Goal: Task Accomplishment & Management: Manage account settings

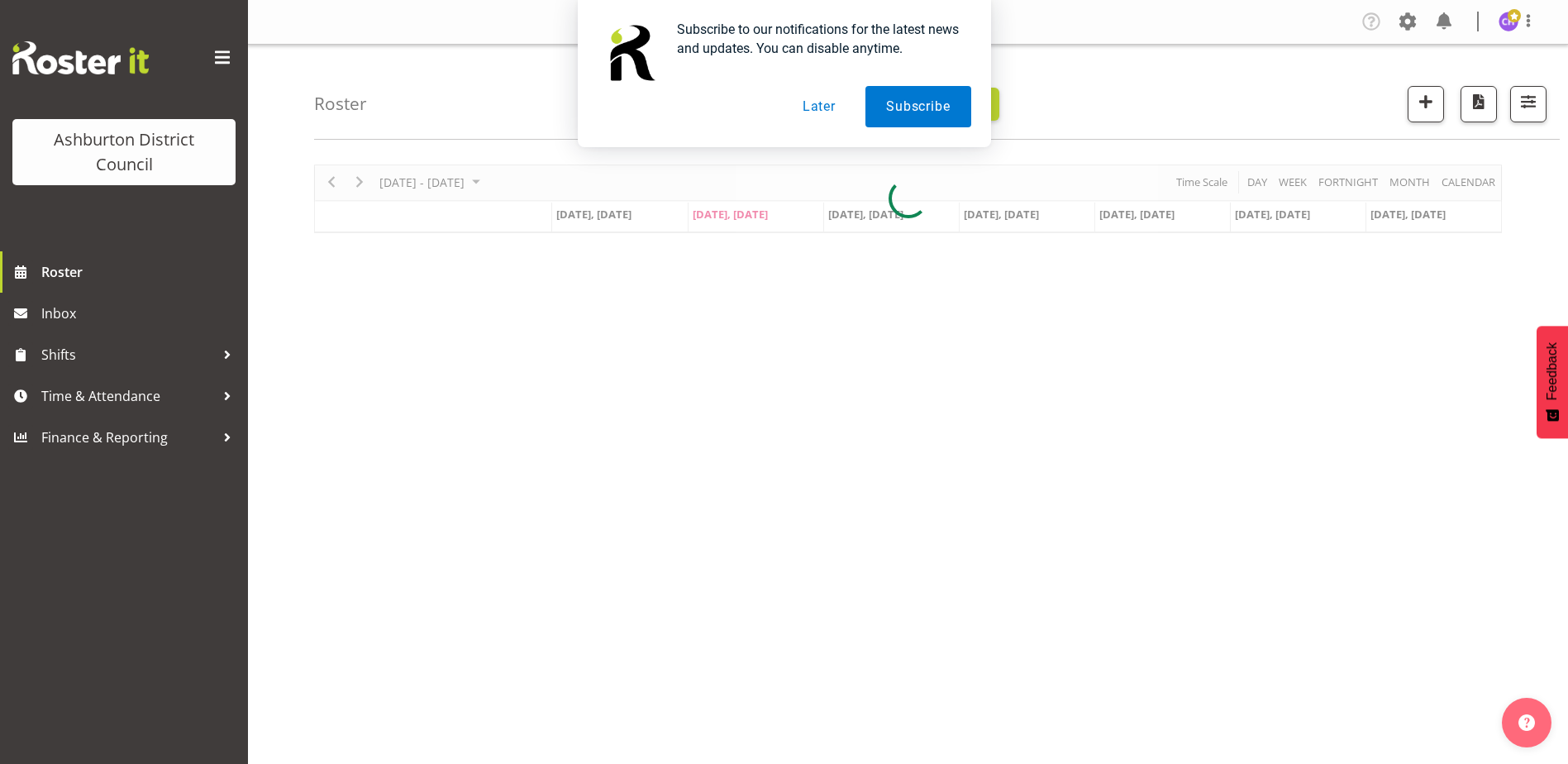
click at [1535, 117] on div "Subscribe to our notifications for the latest news and updates. You can disable…" at bounding box center [784, 73] width 1568 height 147
click at [826, 101] on button "Later" at bounding box center [819, 107] width 75 height 41
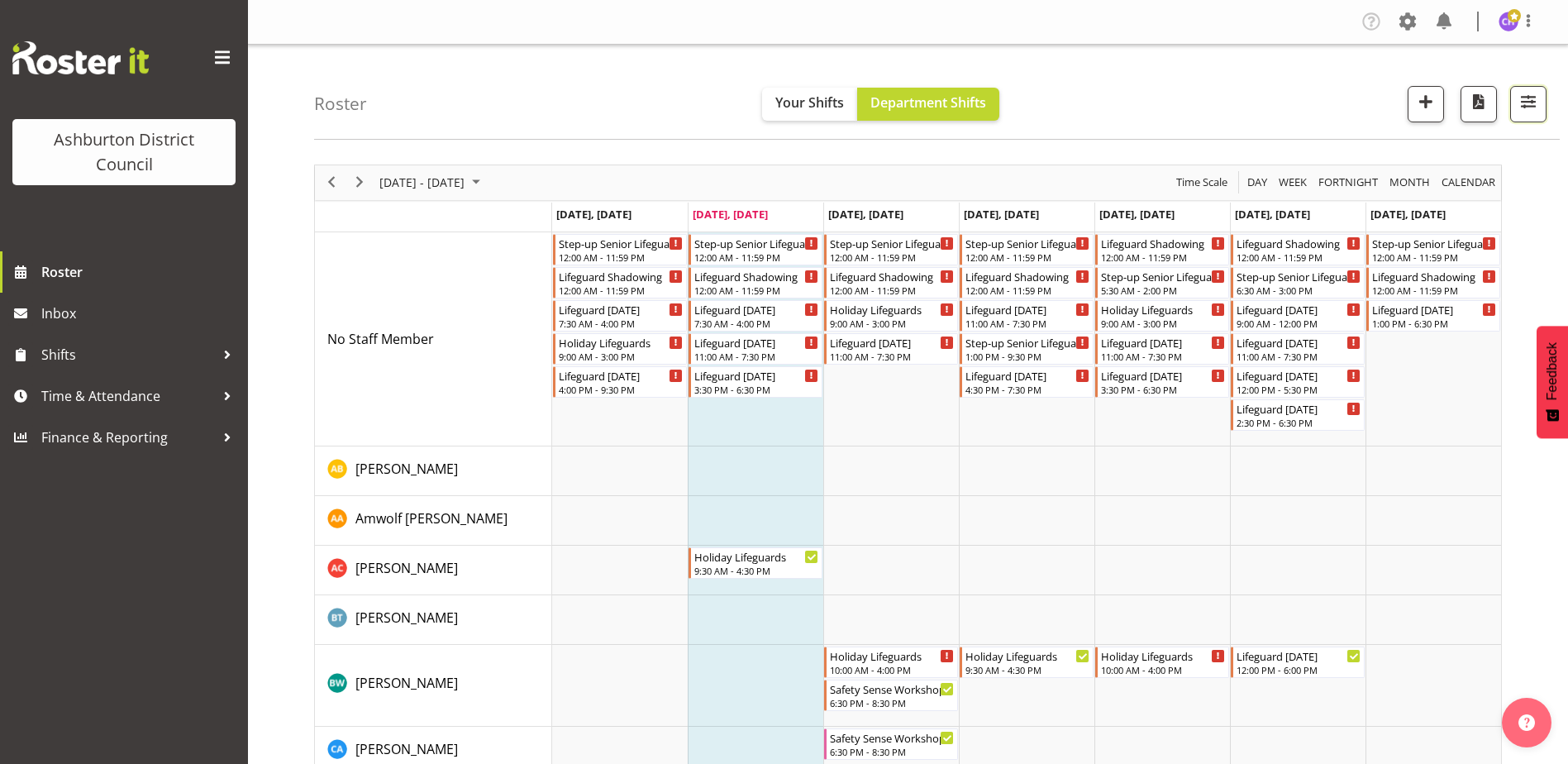
drag, startPoint x: 1525, startPoint y: 116, endPoint x: 1527, endPoint y: 132, distance: 16.1
click at [1525, 114] on button "button" at bounding box center [1528, 104] width 36 height 37
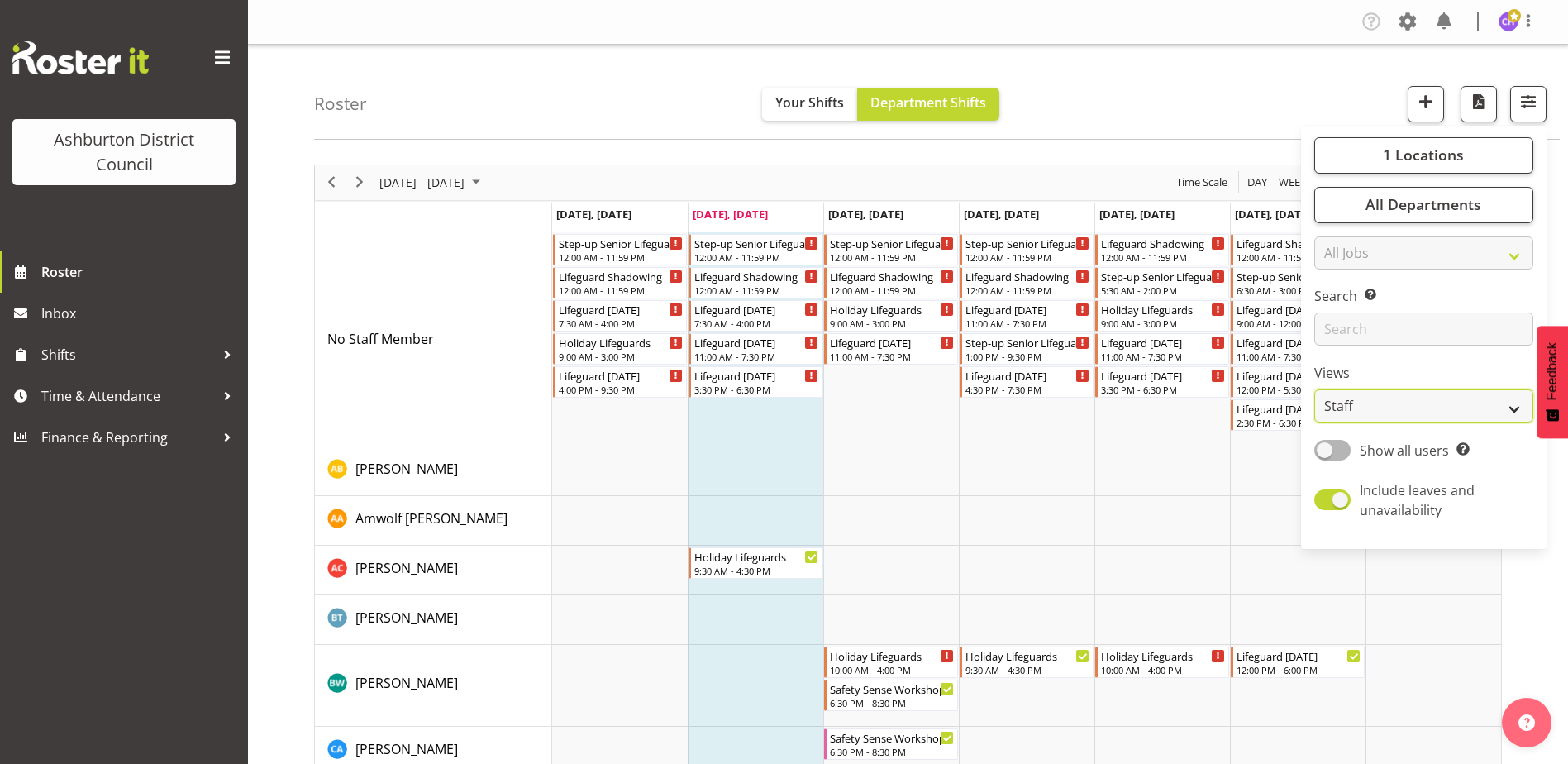
click at [1360, 413] on select "Staff Role Shift - Horizontal Shift - Vertical Staff - Location" at bounding box center [1423, 405] width 219 height 33
select select "shift"
click at [1314, 389] on select "Staff Role Shift - Horizontal Shift - Vertical Staff - Location" at bounding box center [1423, 405] width 219 height 33
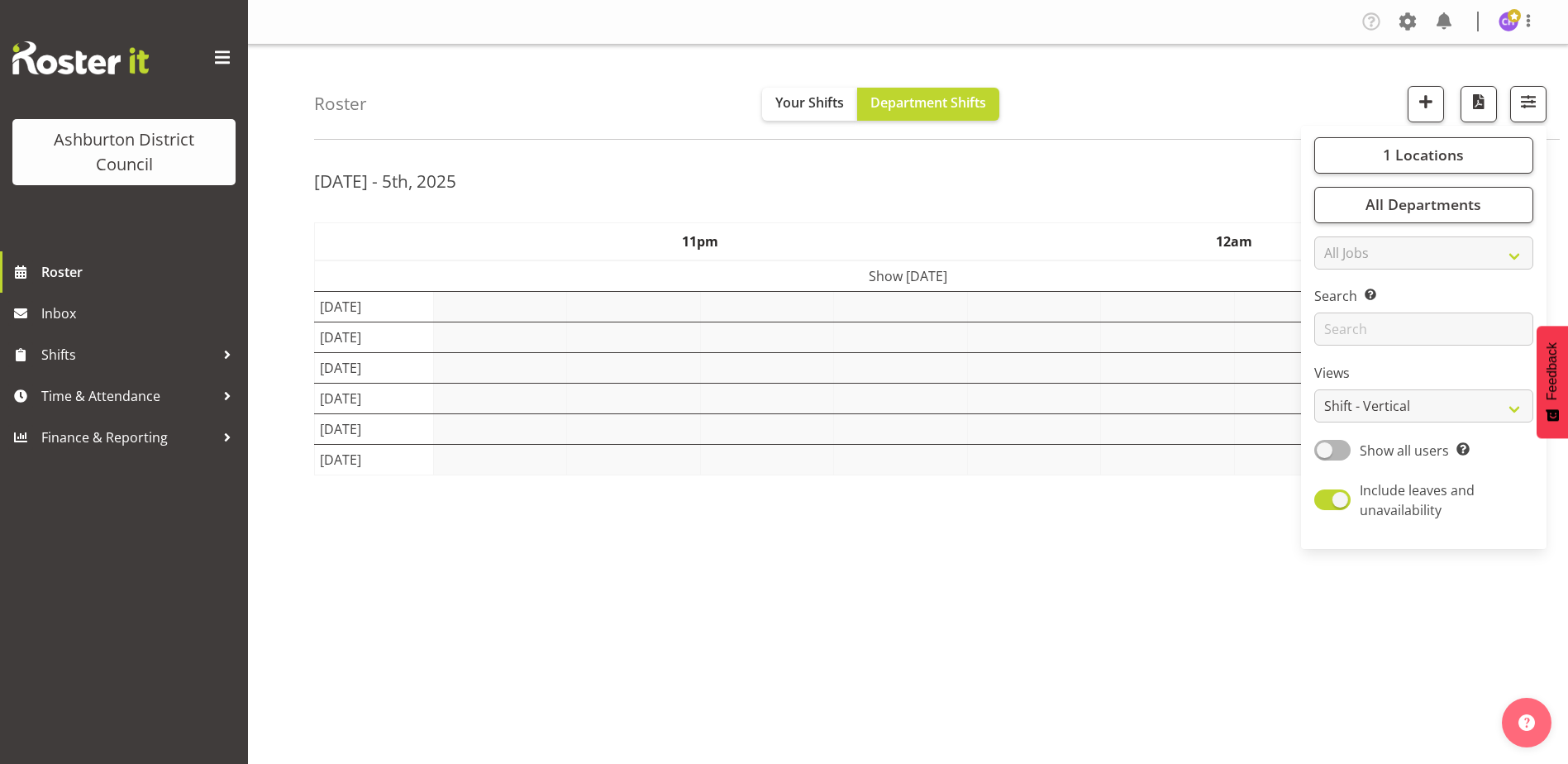
click at [1094, 49] on div "Roster Your Shifts Department Shifts 1 Locations [GEOGRAPHIC_DATA] [GEOGRAPHIC_…" at bounding box center [936, 92] width 1245 height 95
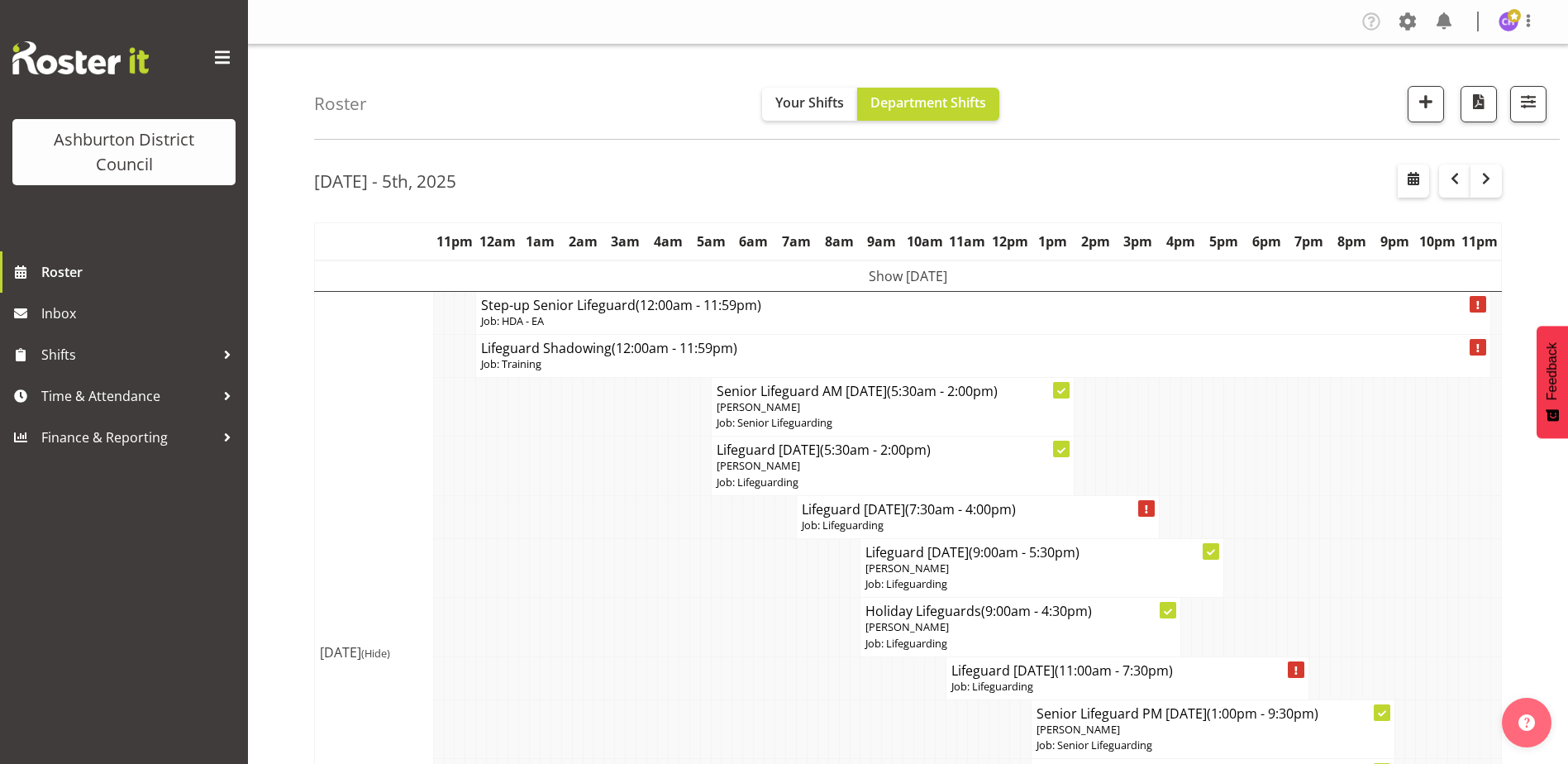
click at [1106, 96] on div "Roster Your Shifts Department Shifts 1 Locations [GEOGRAPHIC_DATA] [GEOGRAPHIC_…" at bounding box center [936, 92] width 1245 height 95
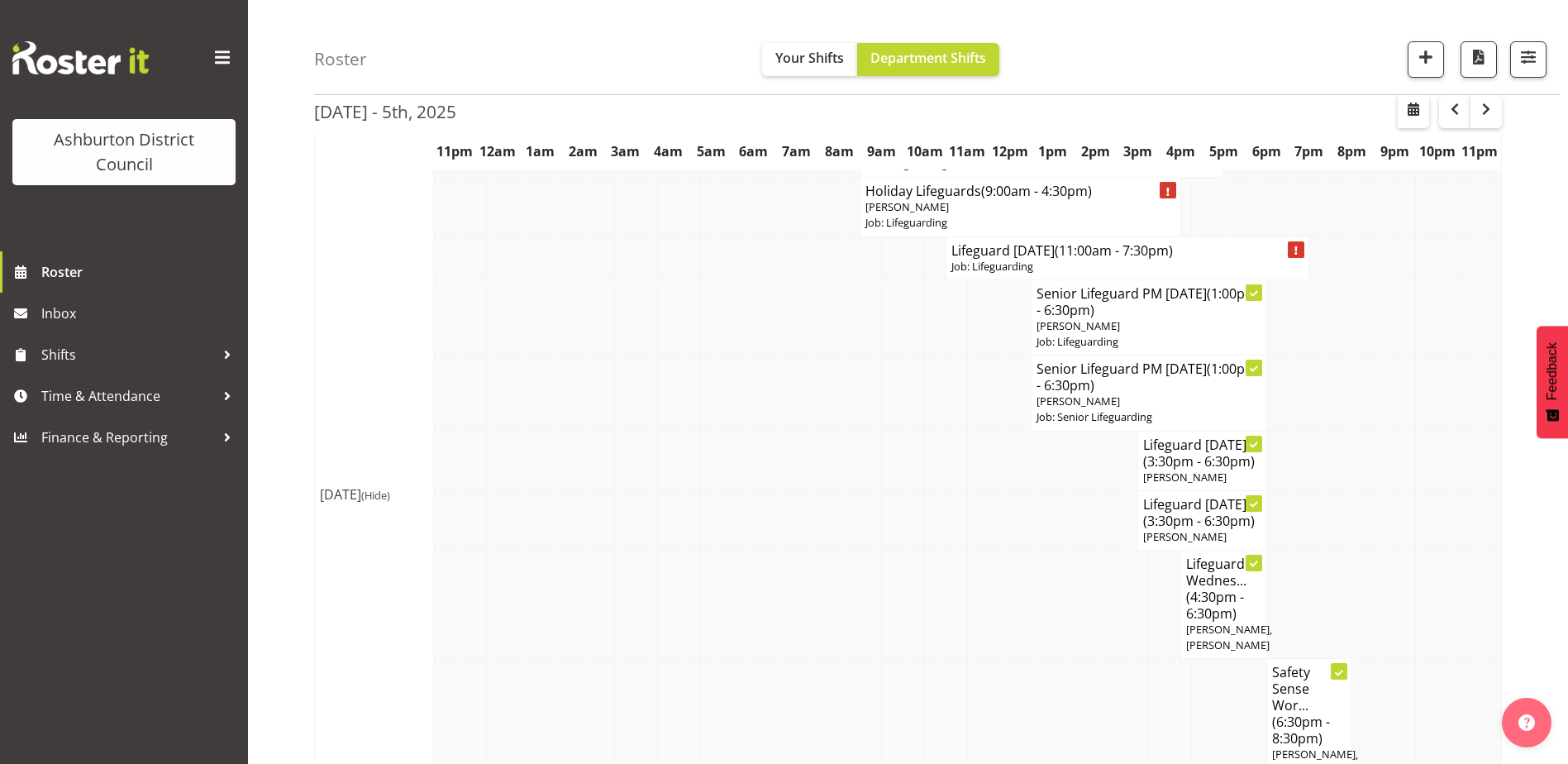
scroll to position [1240, 0]
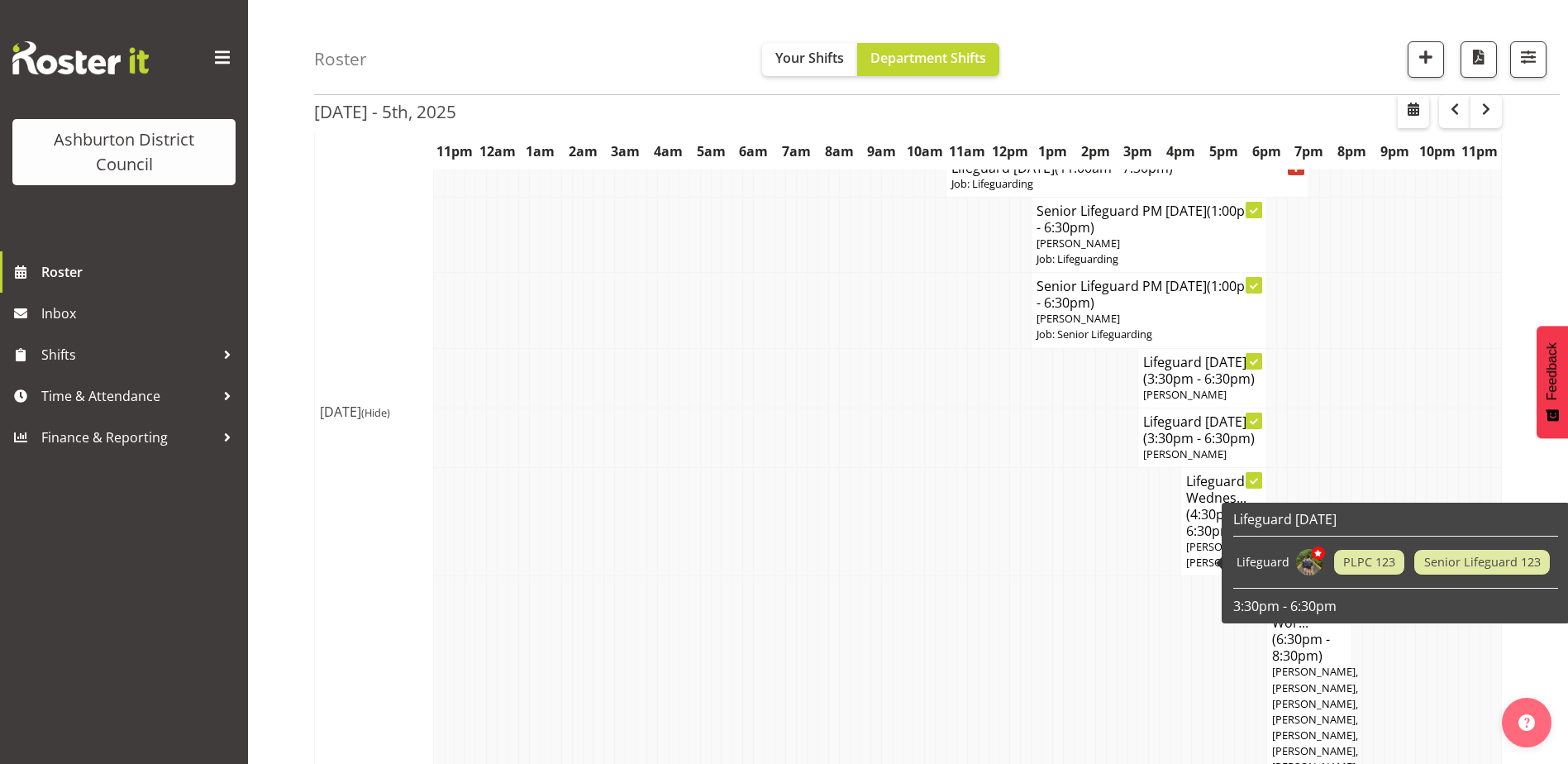
click at [1204, 540] on span "(4:30pm - 6:30pm)" at bounding box center [1215, 522] width 58 height 35
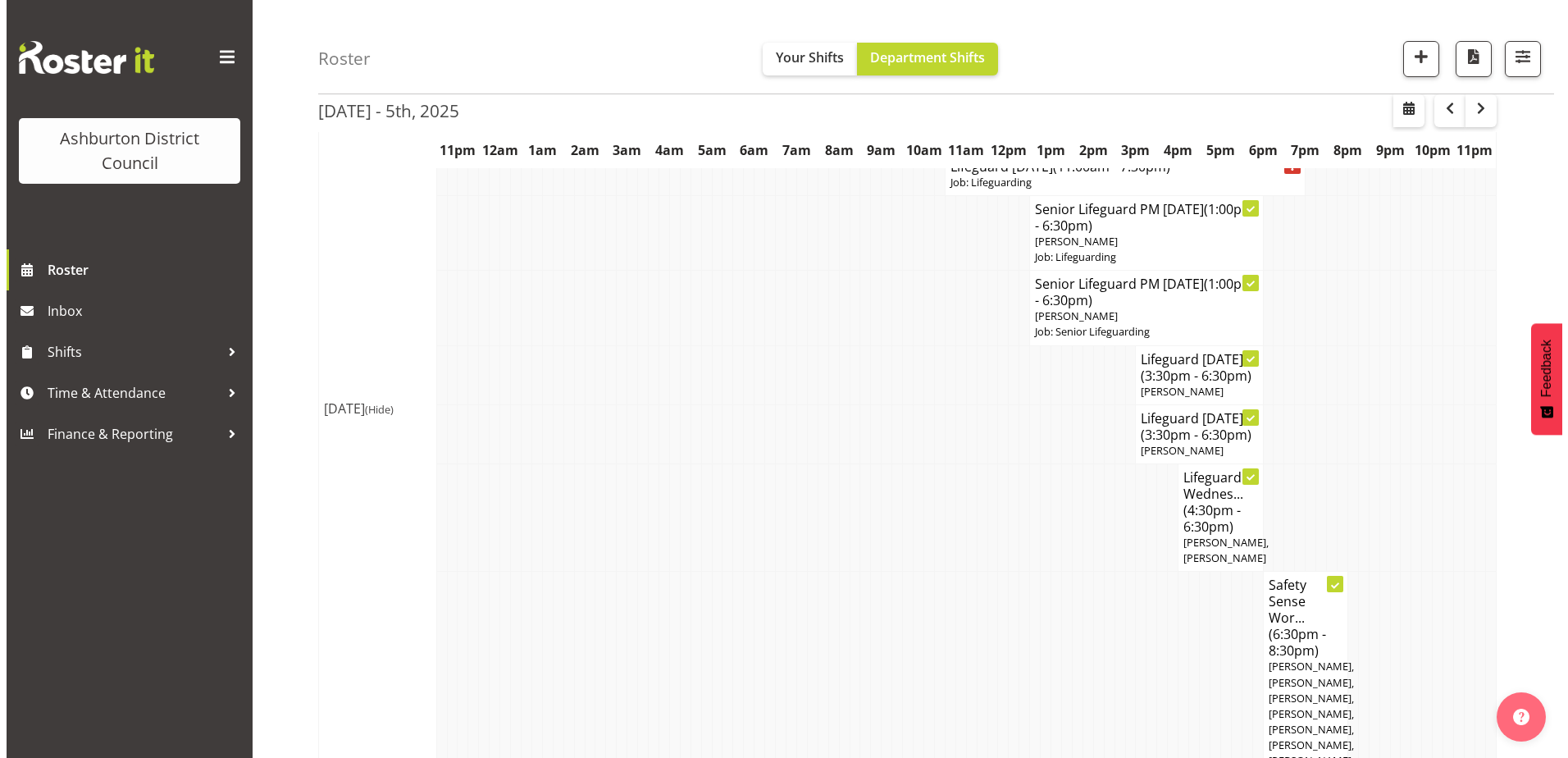
scroll to position [1215, 0]
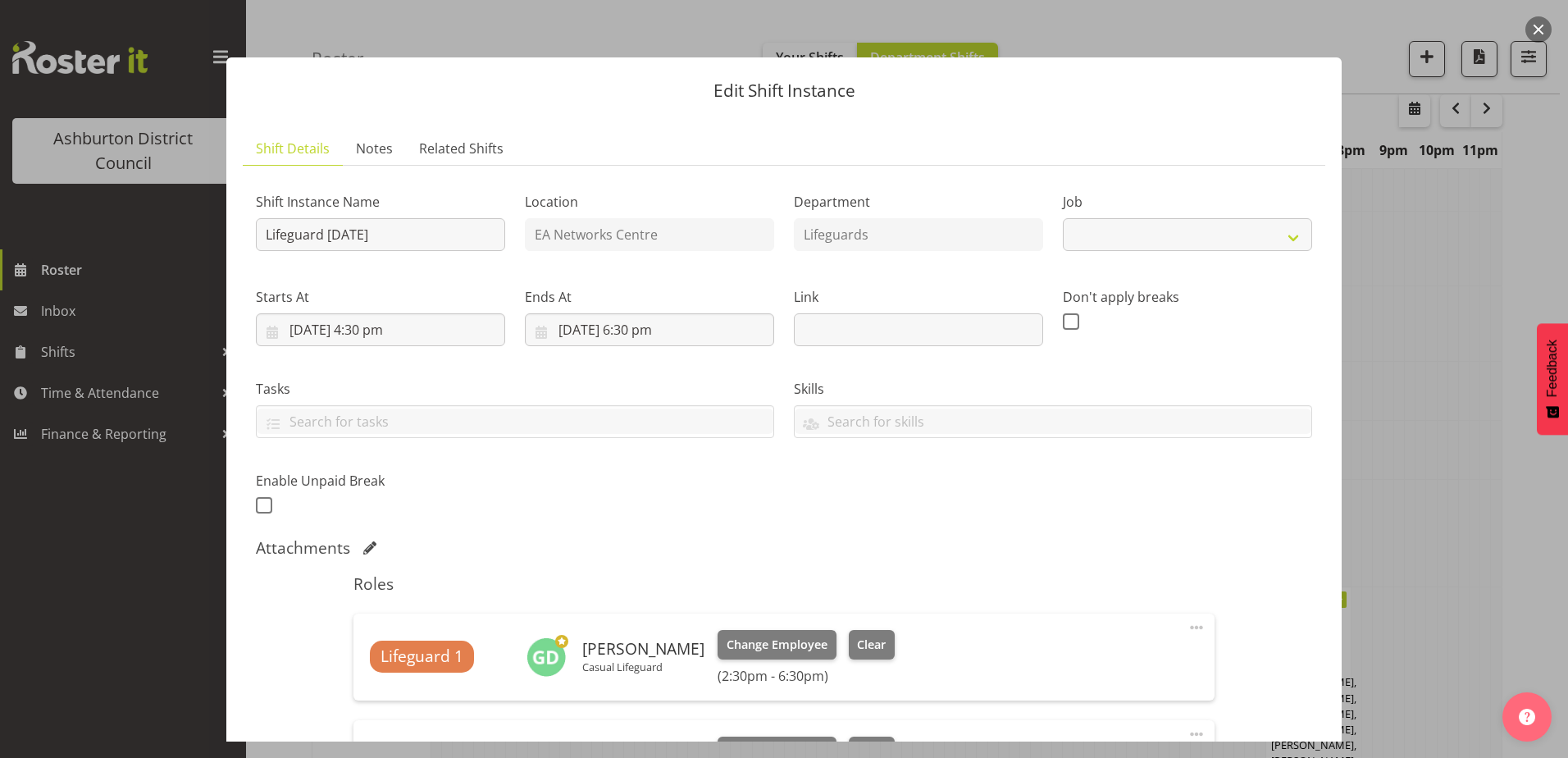
select select "38"
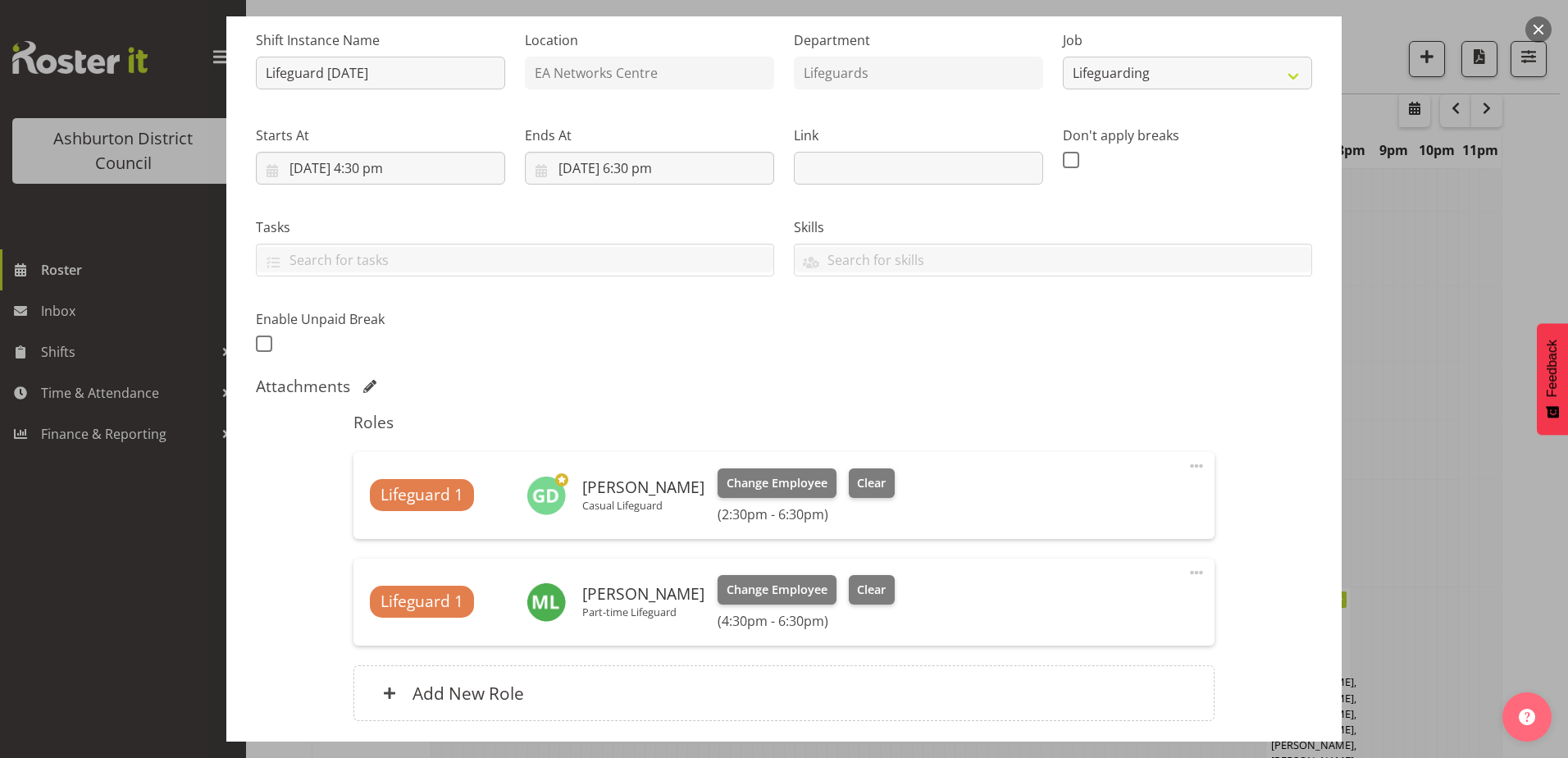
scroll to position [164, 0]
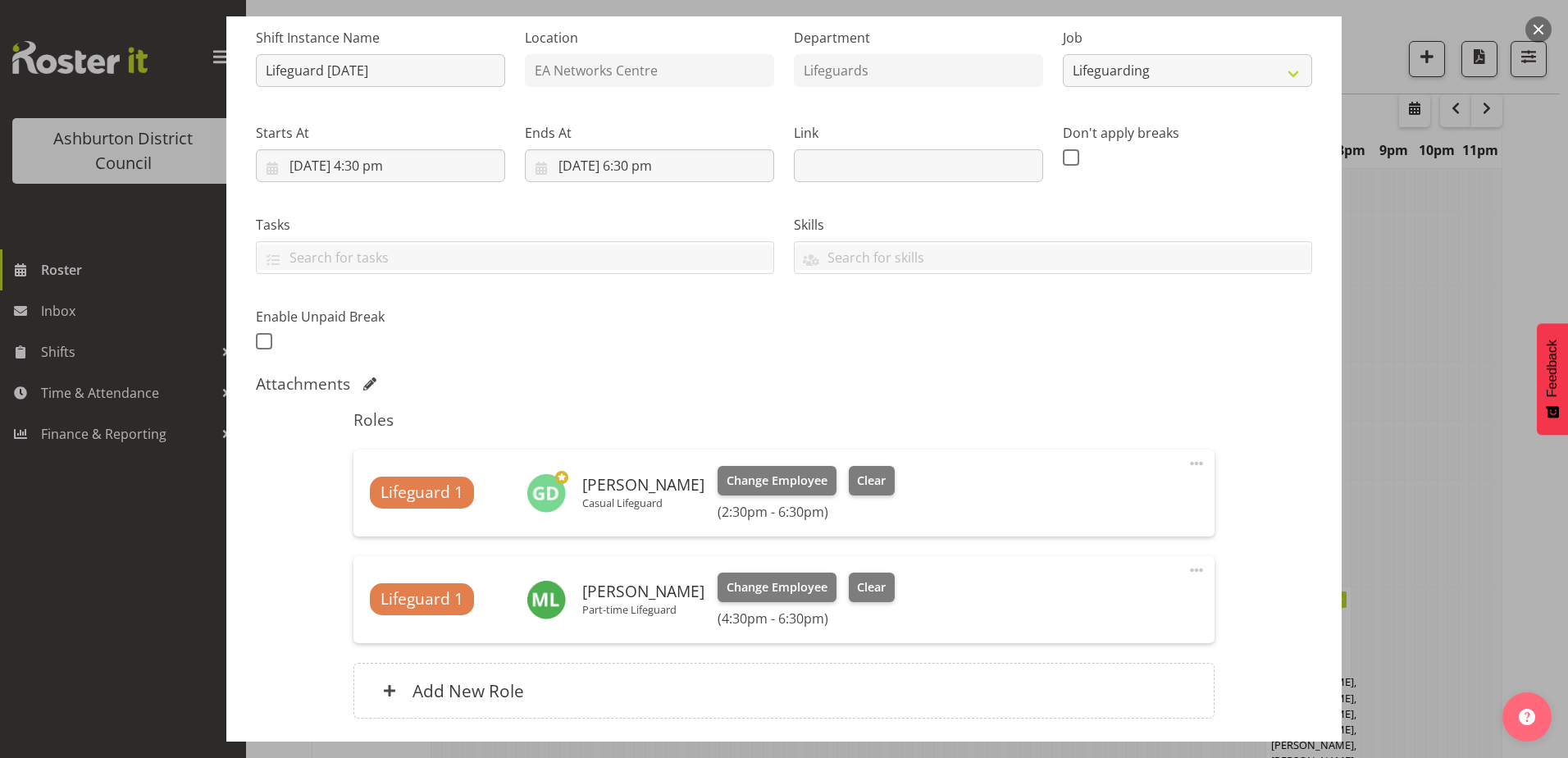
click at [1534, 27] on button "button" at bounding box center [1539, 30] width 27 height 27
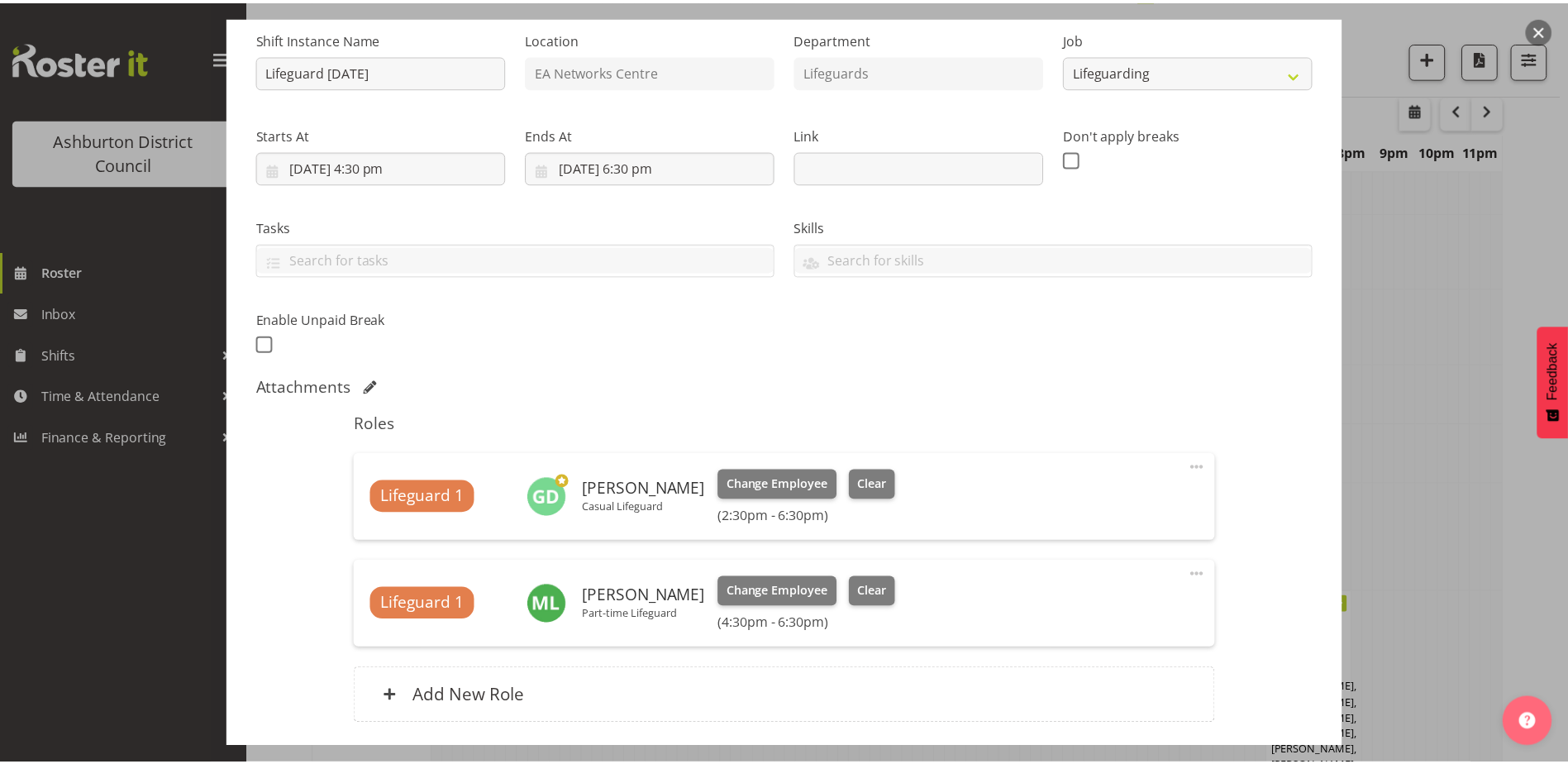
scroll to position [1240, 0]
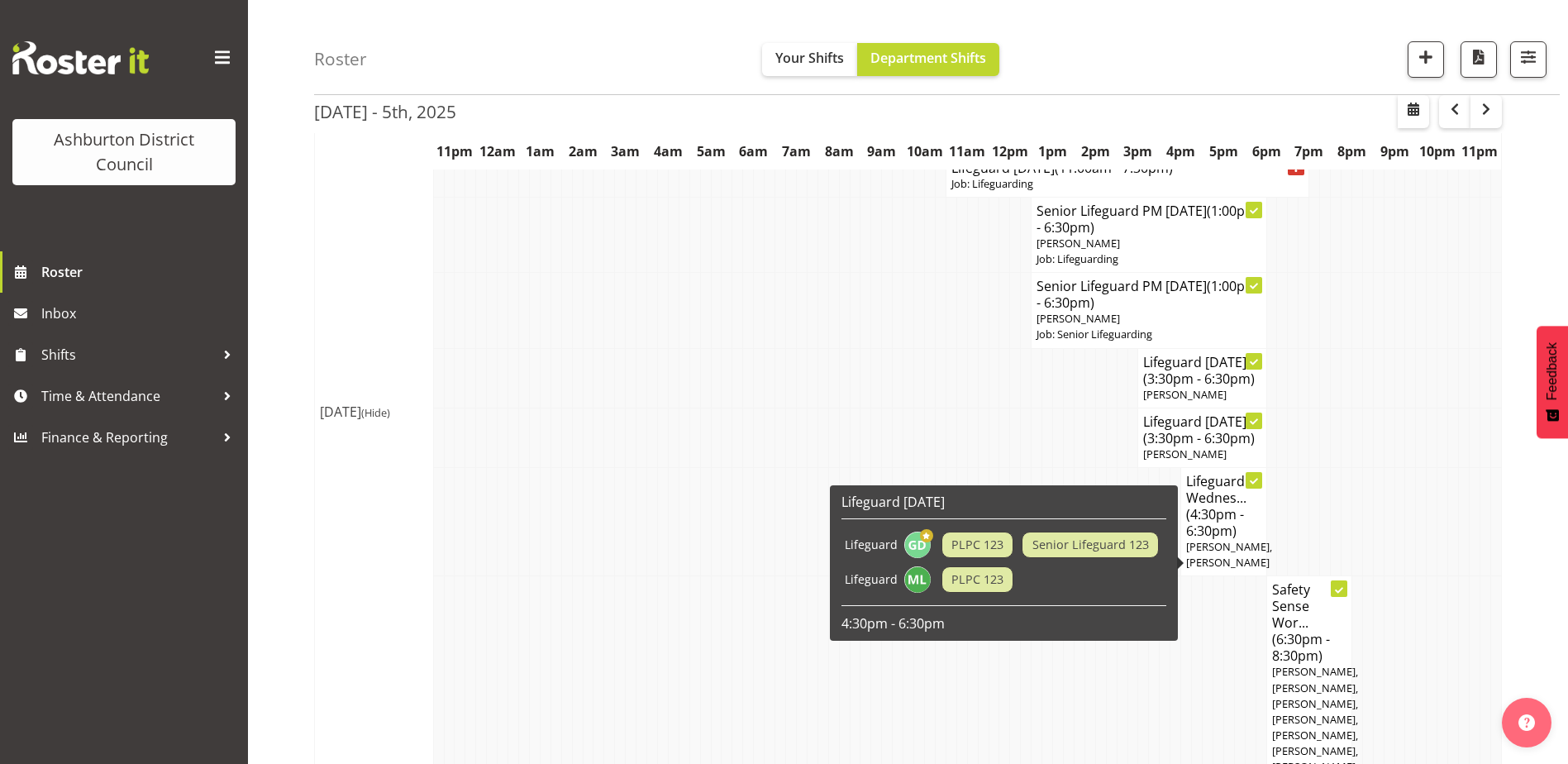
click at [1244, 539] on h4 "Lifeguard Wednes... (4:30pm - 6:30pm)" at bounding box center [1224, 506] width 75 height 66
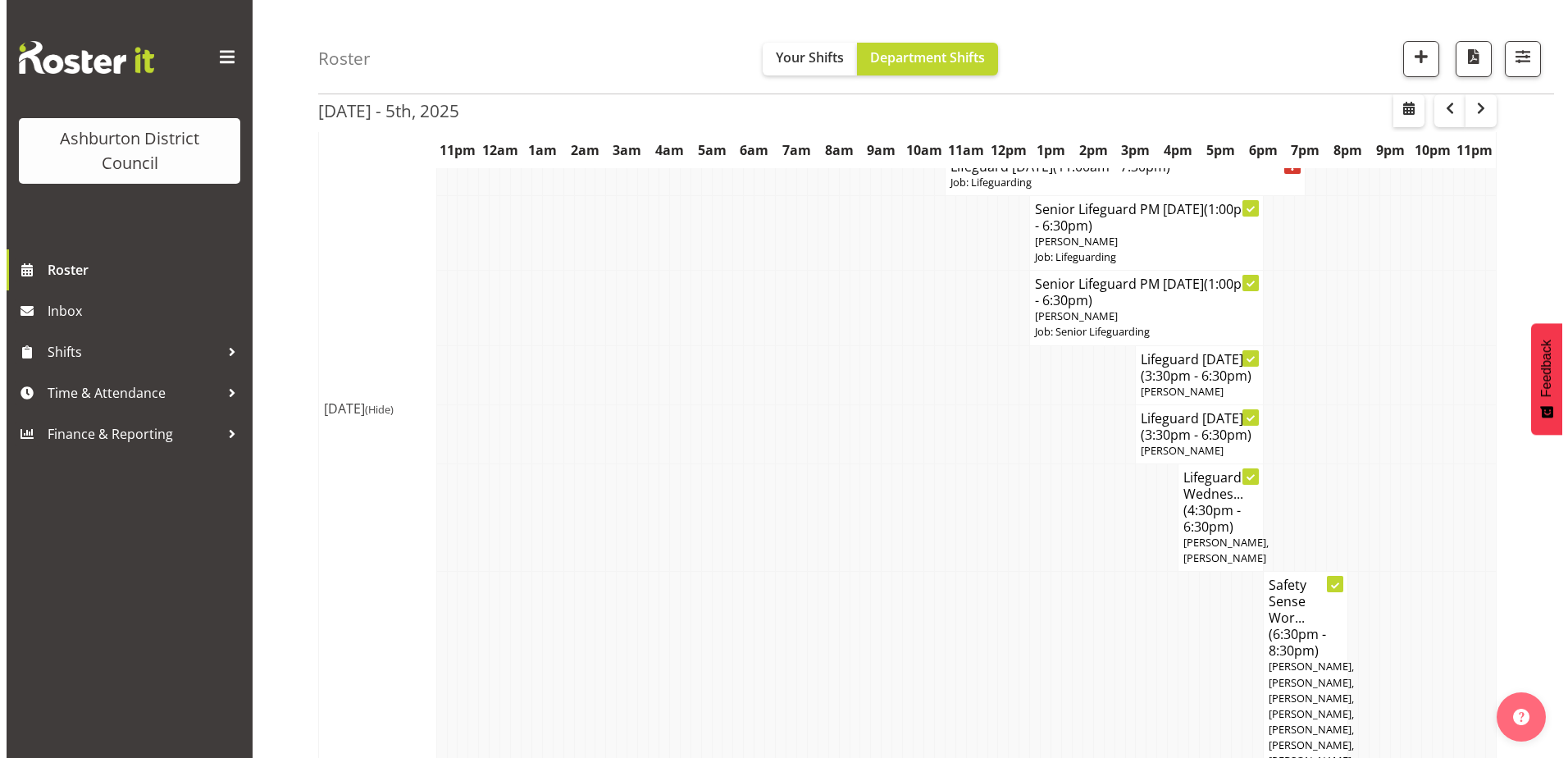
scroll to position [1215, 0]
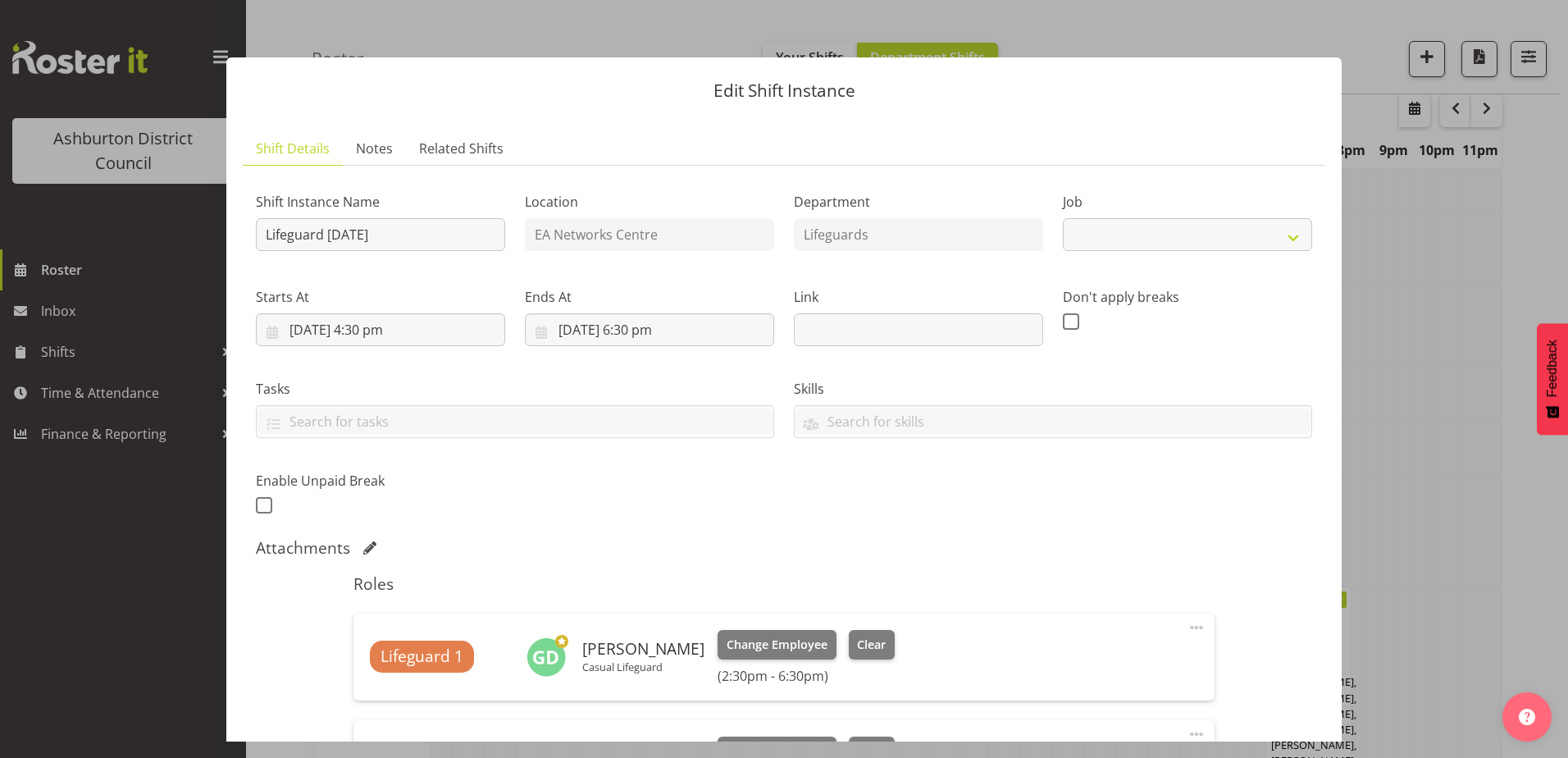
select select "38"
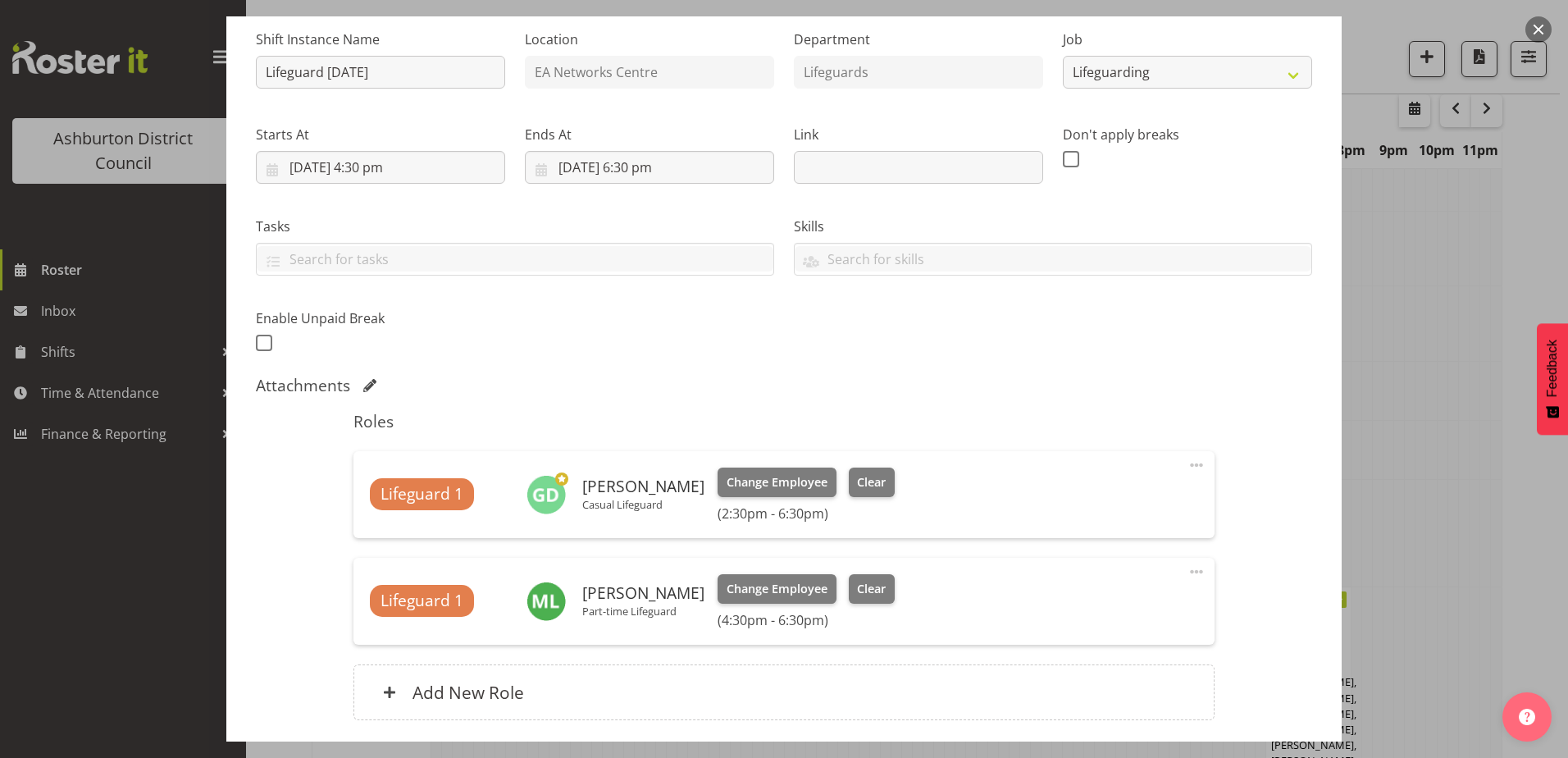
scroll to position [164, 0]
click at [1438, 475] on div at bounding box center [784, 379] width 1568 height 758
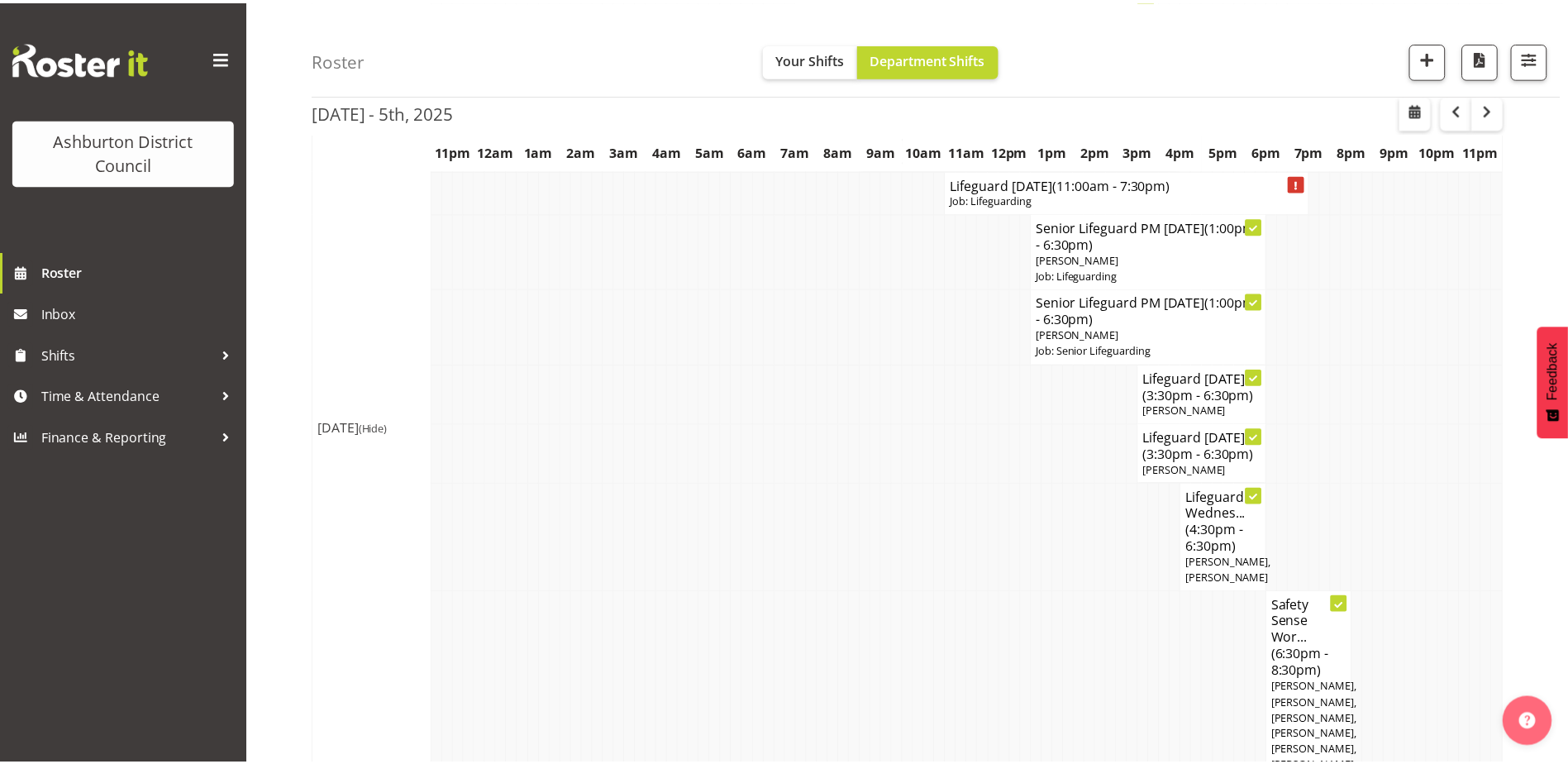
scroll to position [1240, 0]
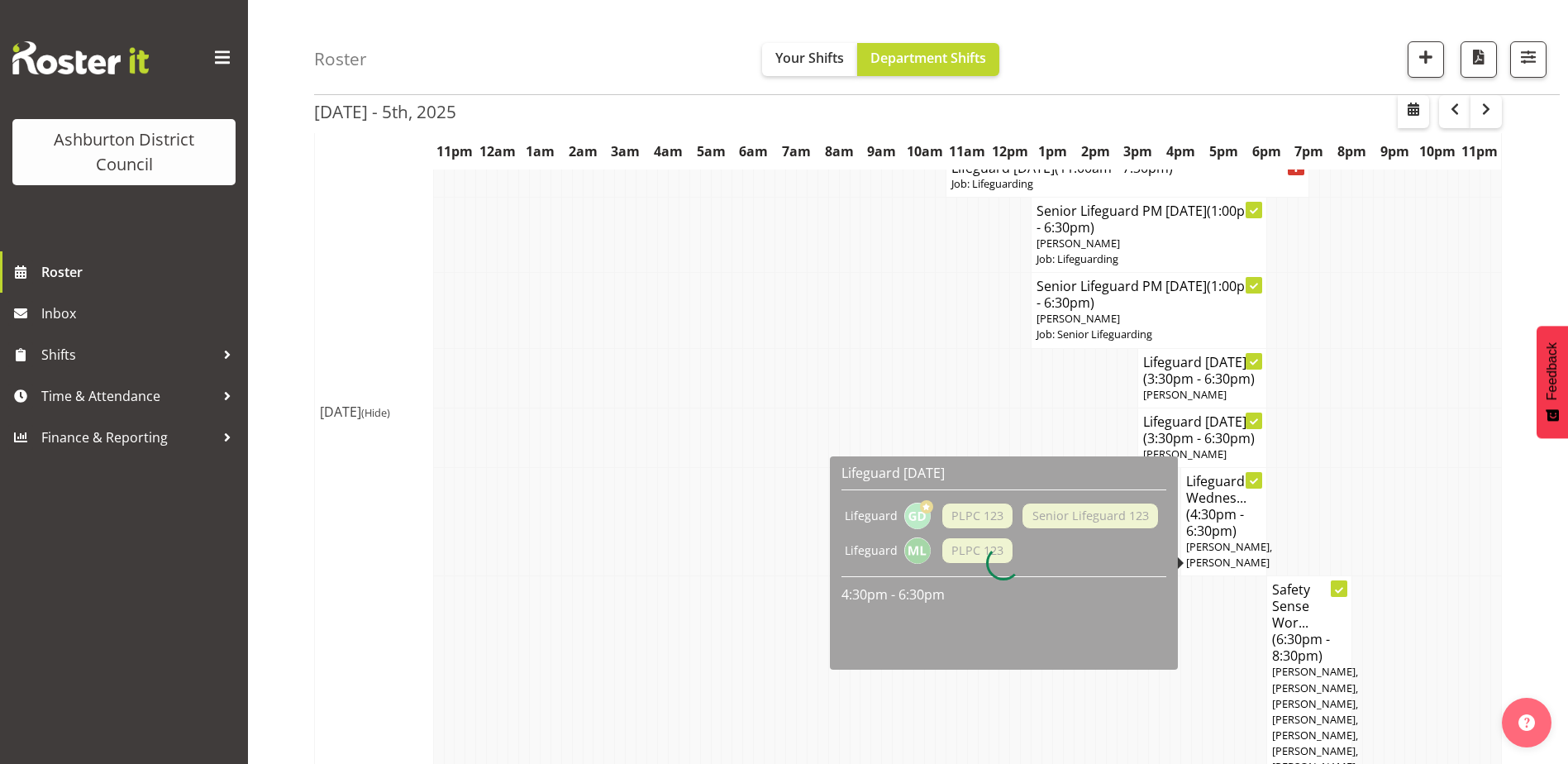
click at [1206, 540] on span "(4:30pm - 6:30pm)" at bounding box center [1215, 522] width 58 height 35
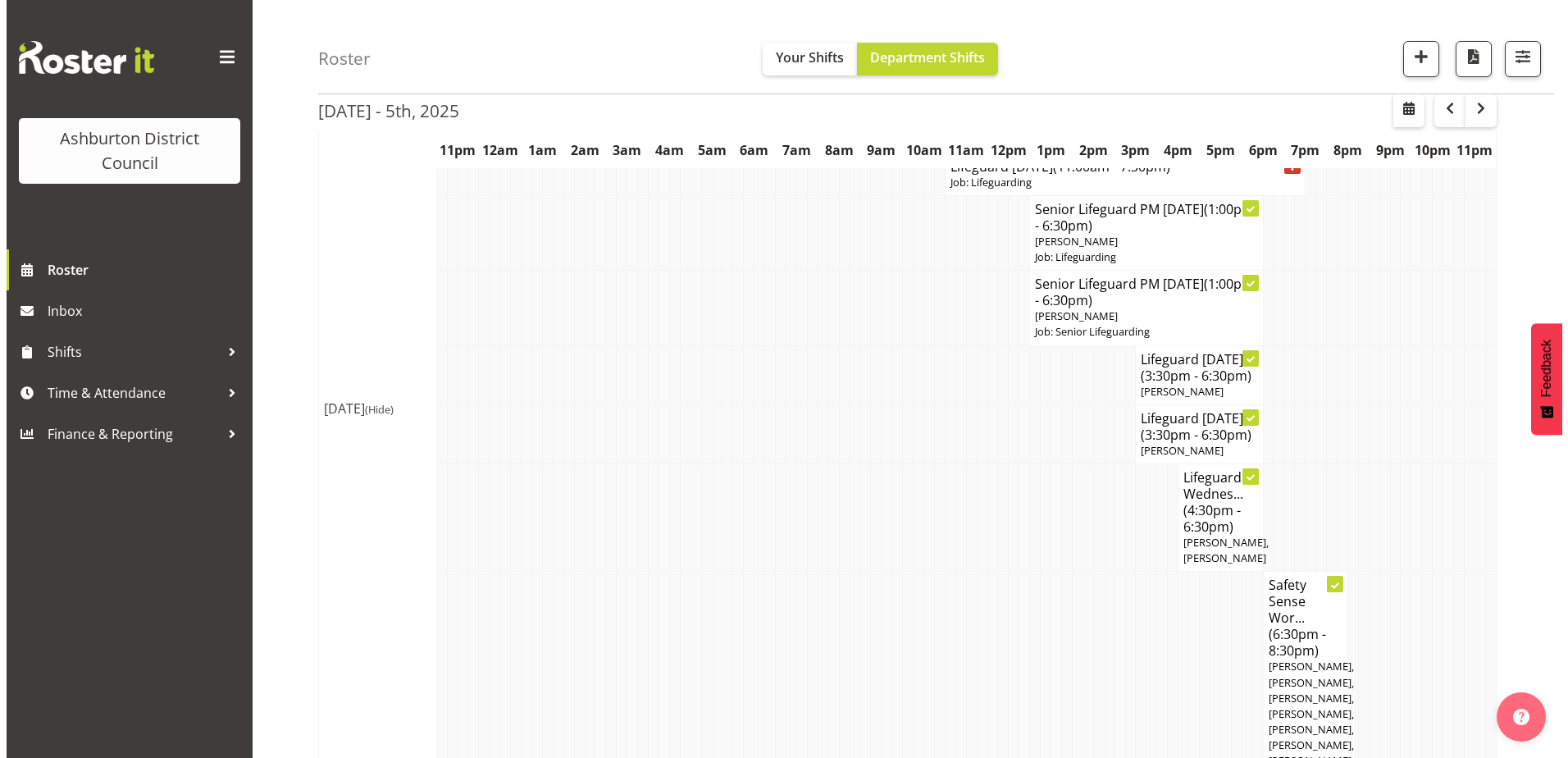
scroll to position [1215, 0]
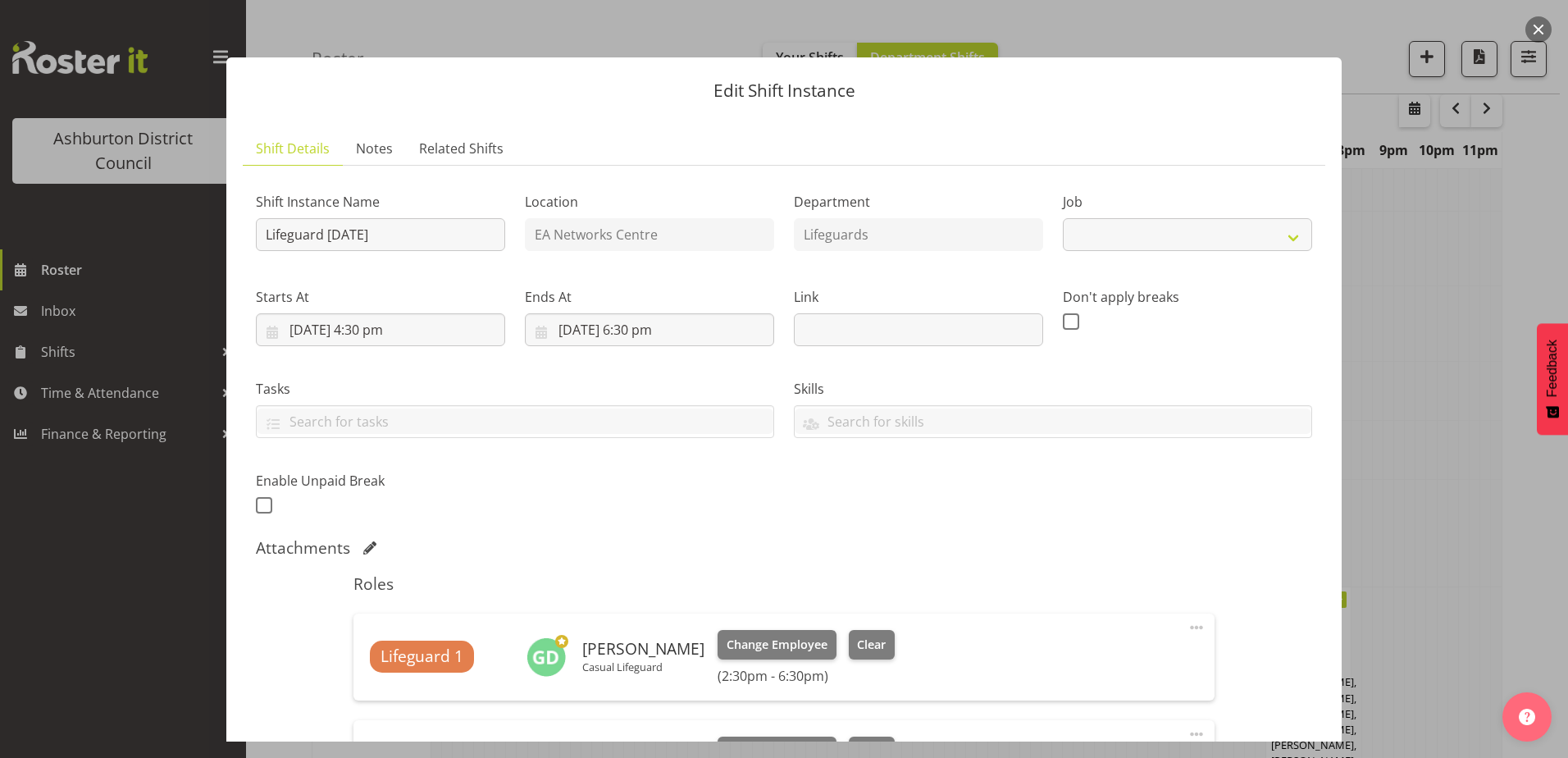
select select "38"
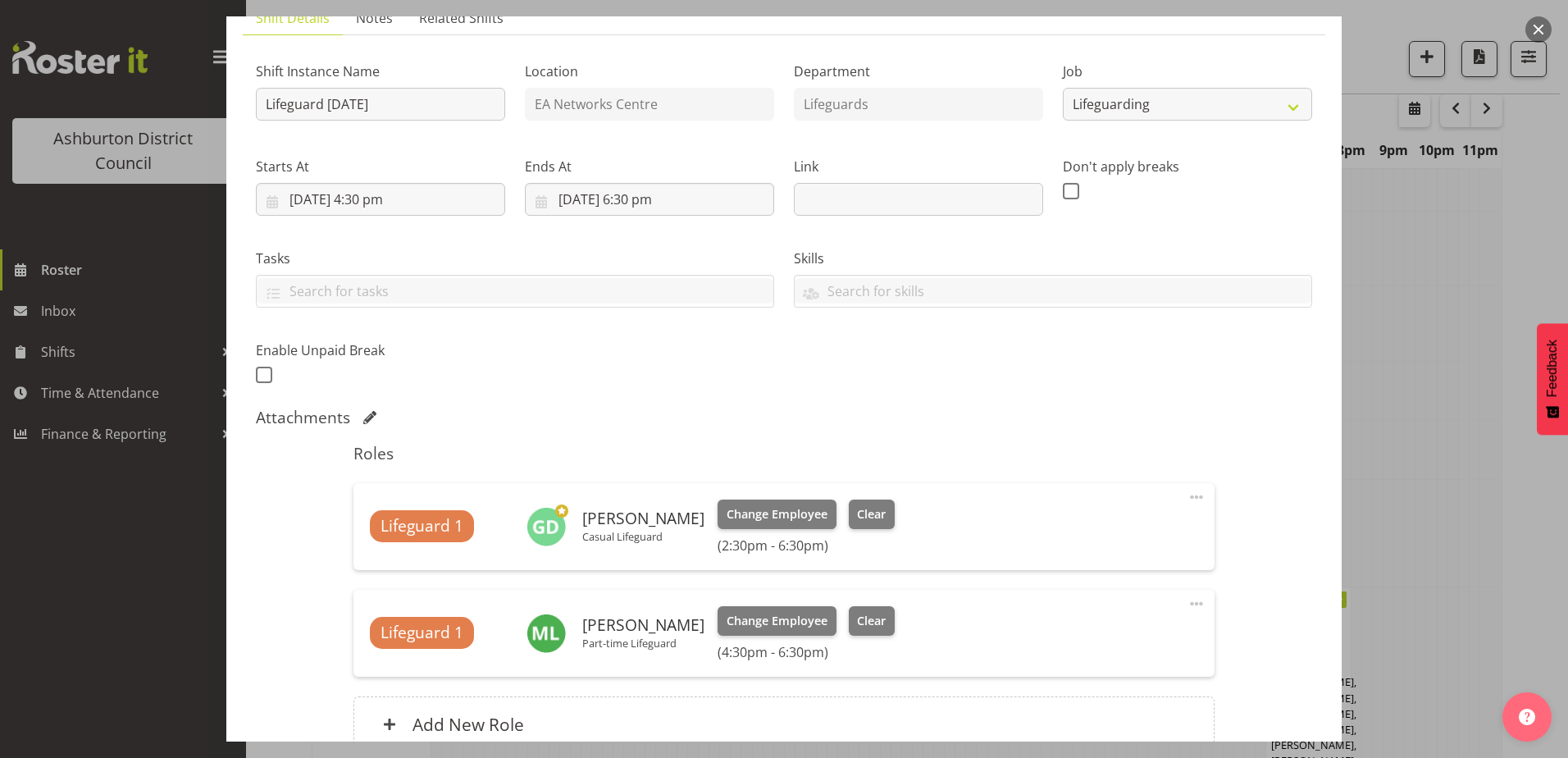
scroll to position [287, 0]
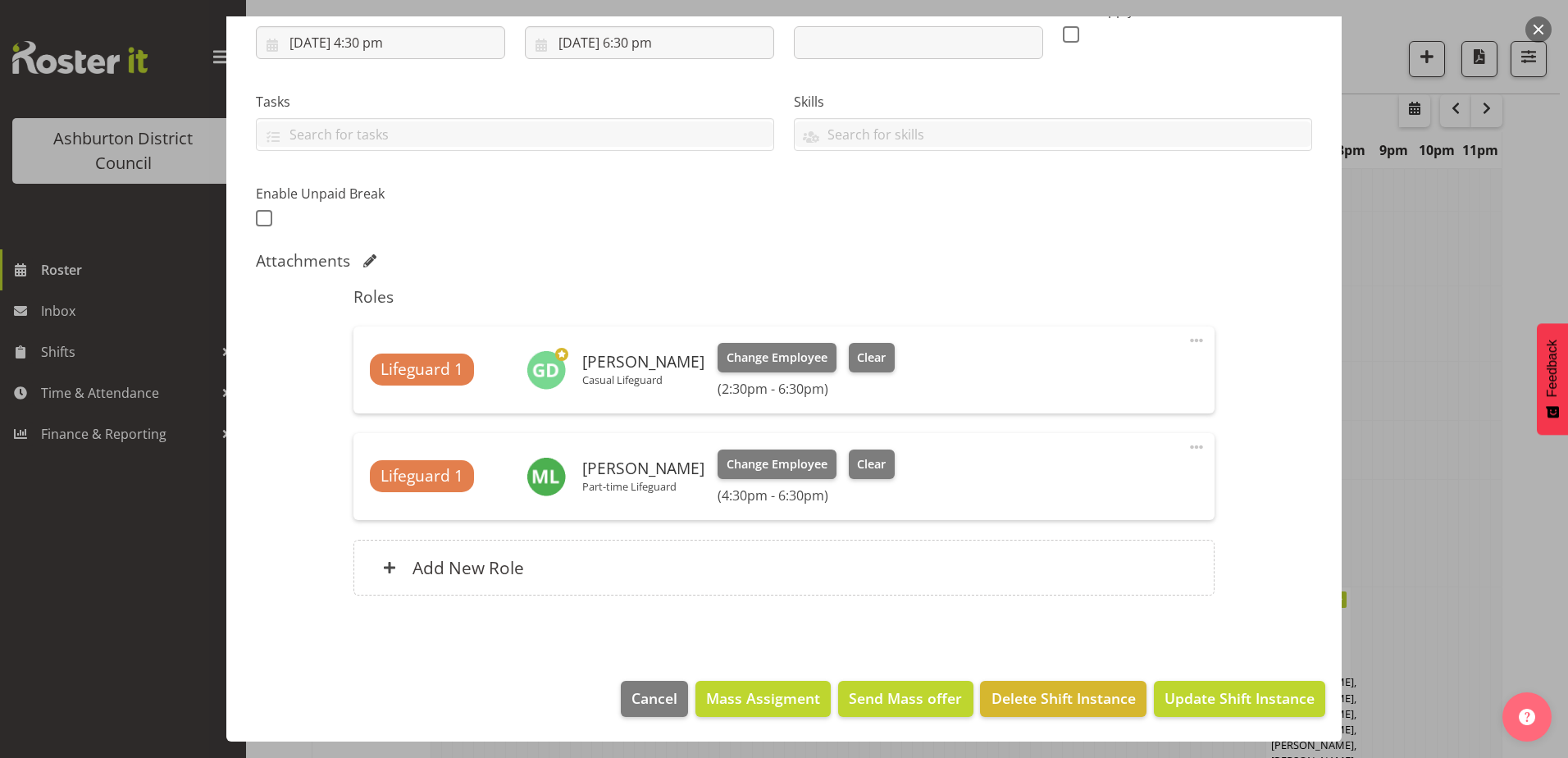
click at [1543, 29] on button "button" at bounding box center [1539, 30] width 27 height 27
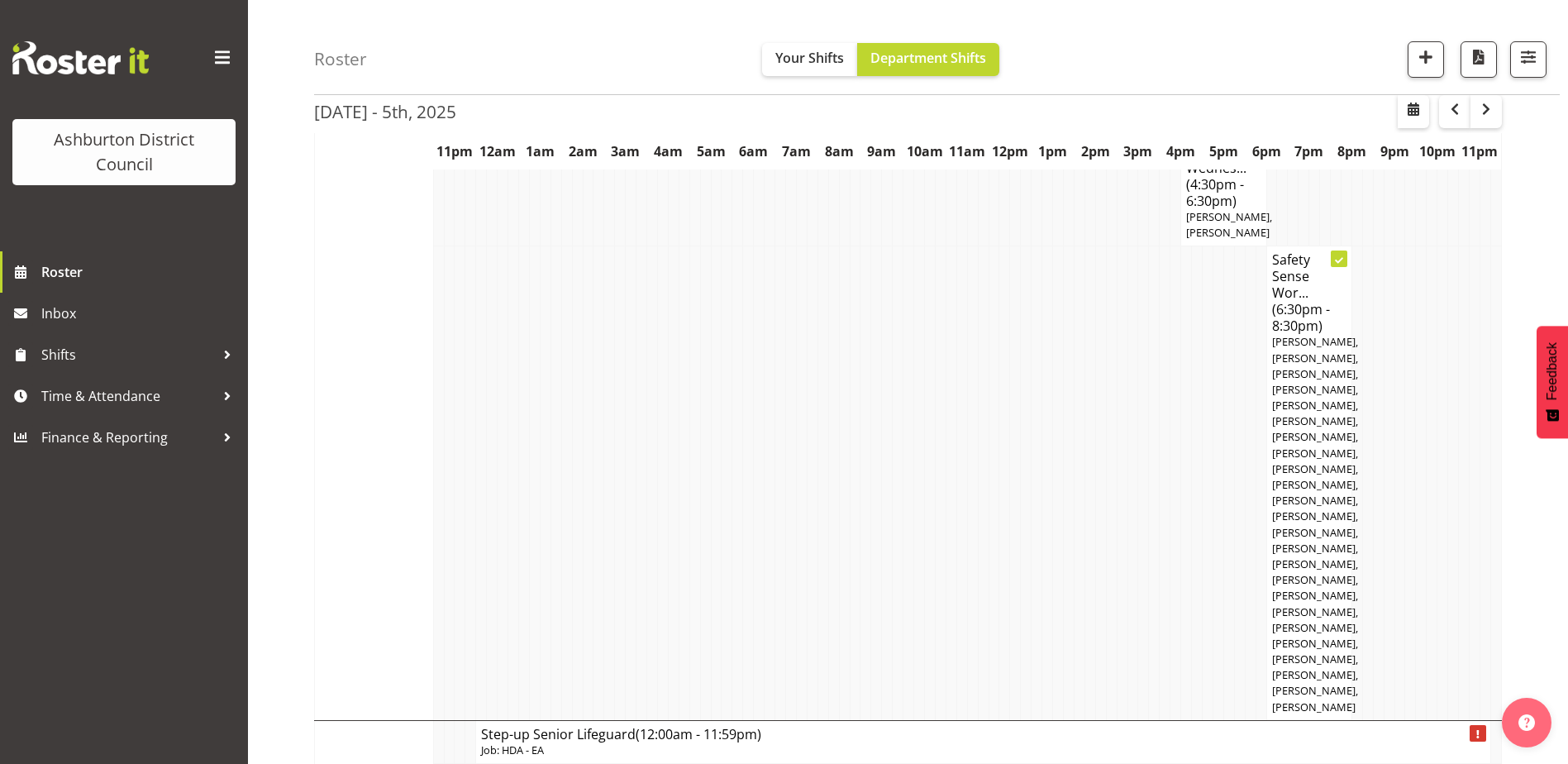
scroll to position [1571, 0]
click at [1325, 561] on span "[PERSON_NAME], [PERSON_NAME], [PERSON_NAME], [PERSON_NAME], [PERSON_NAME], [PER…" at bounding box center [1314, 523] width 86 height 379
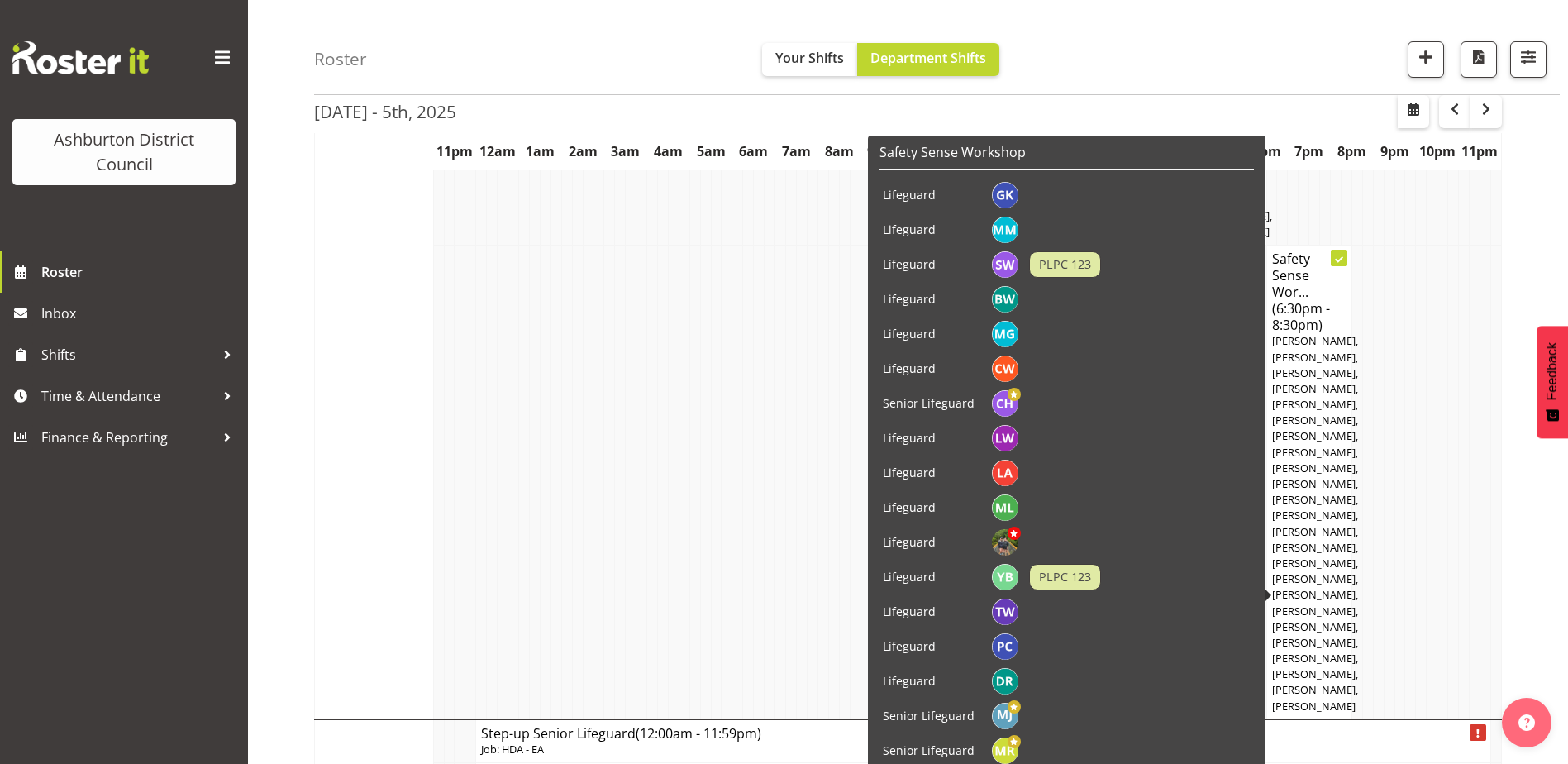
click at [1310, 318] on h4 "Safety Sense Wor... (6:30pm - 8:30pm)" at bounding box center [1309, 291] width 75 height 83
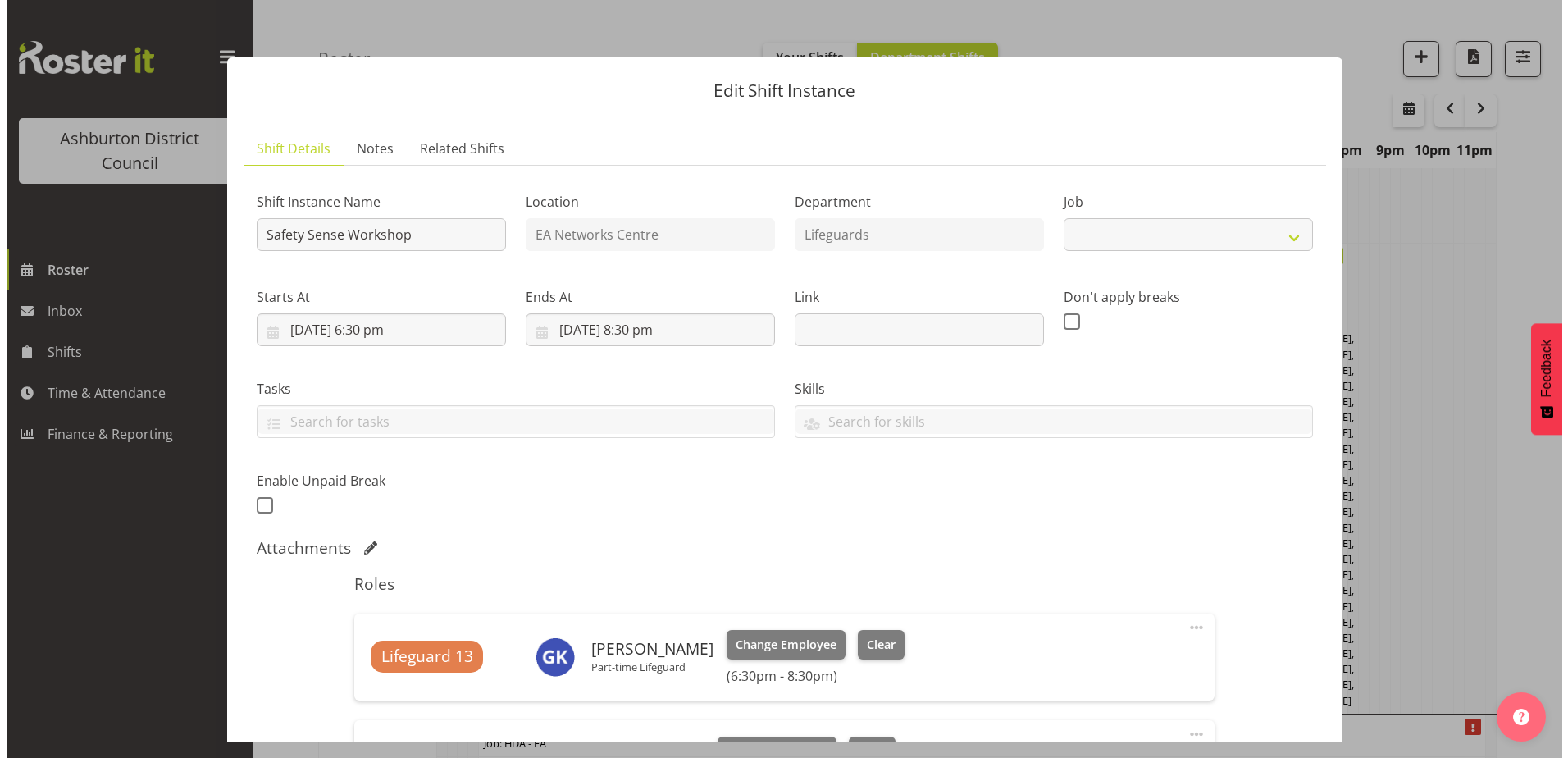
scroll to position [1543, 0]
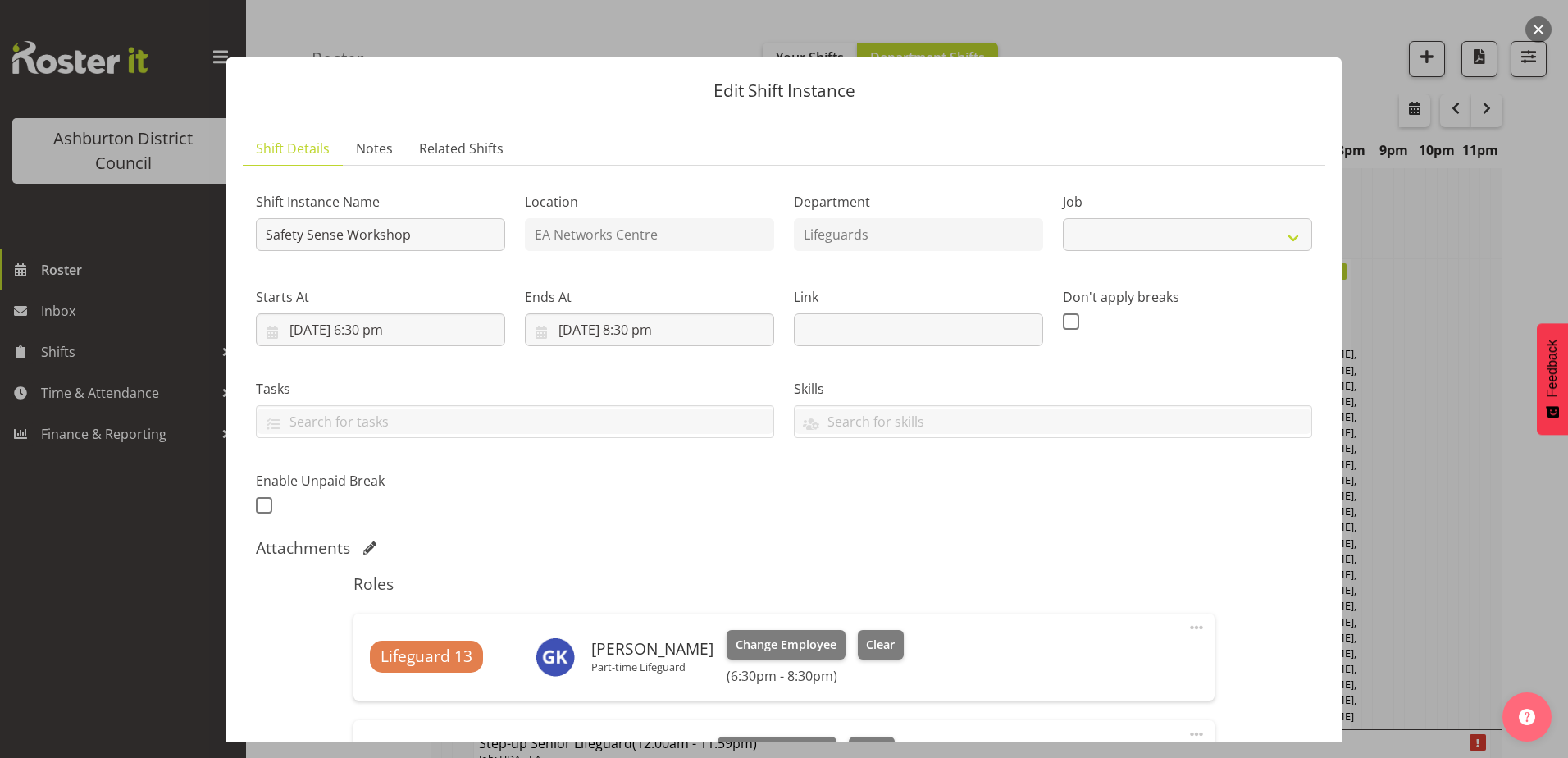
select select
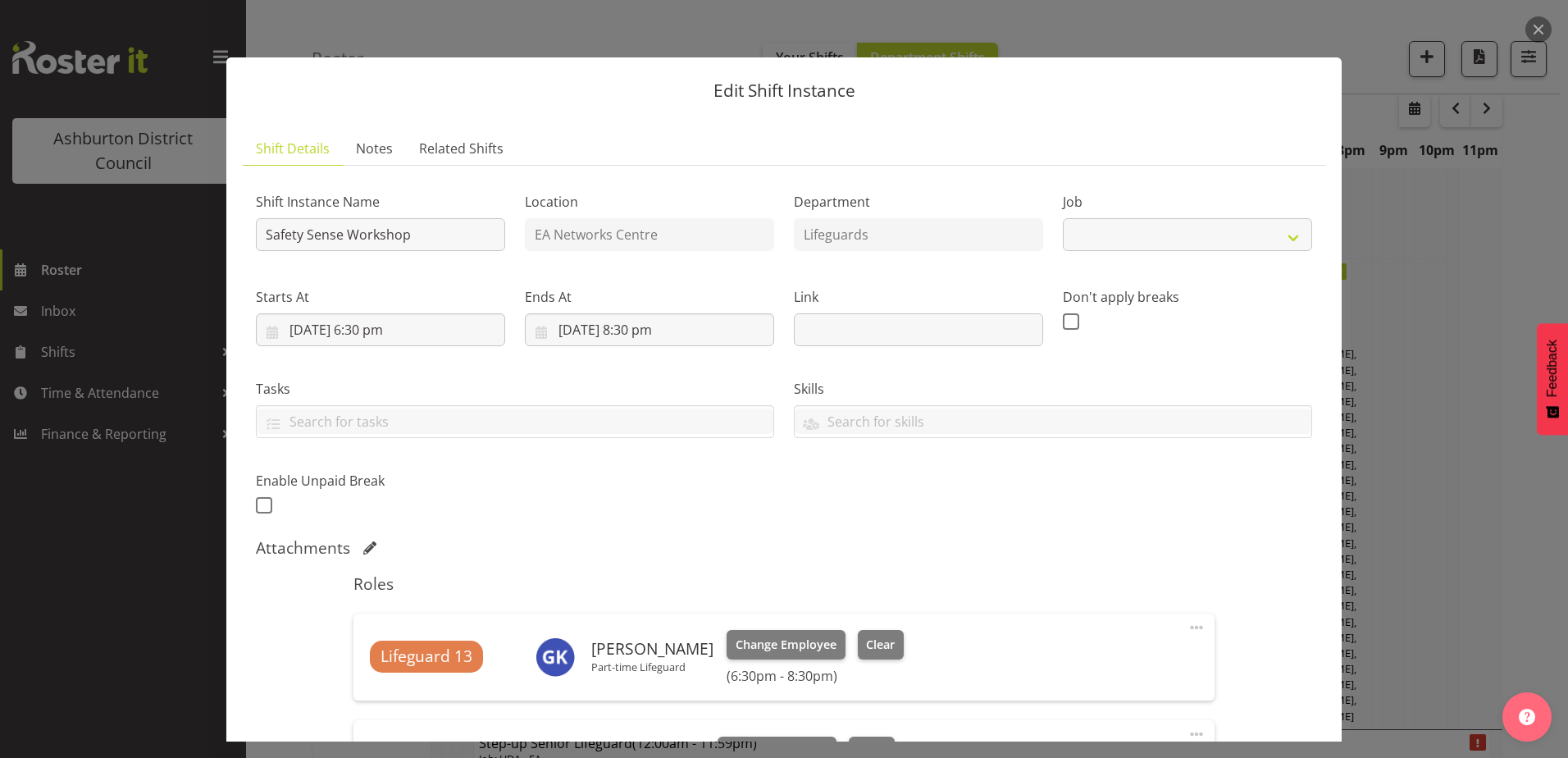
select select "40"
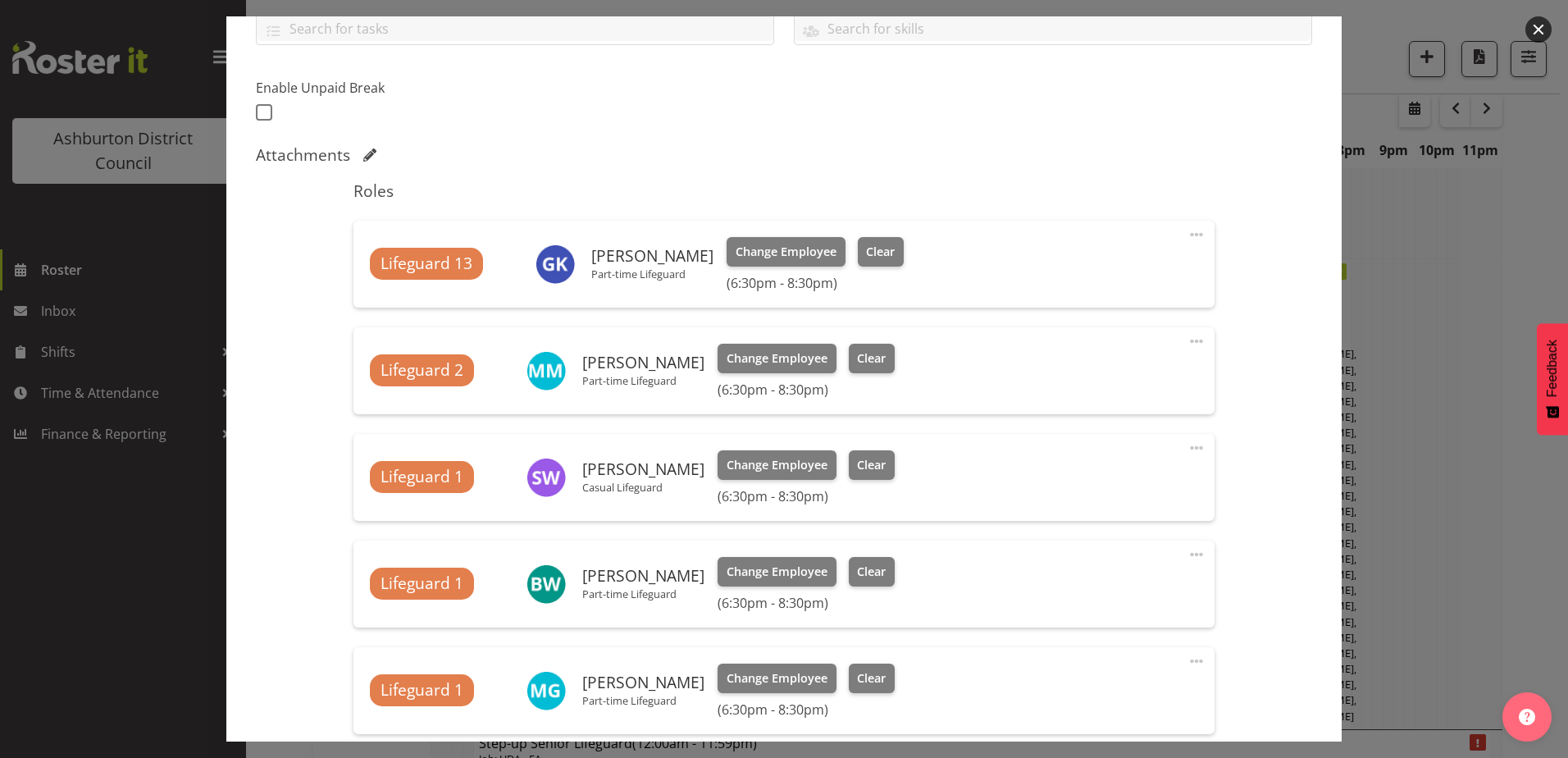
select select "40"
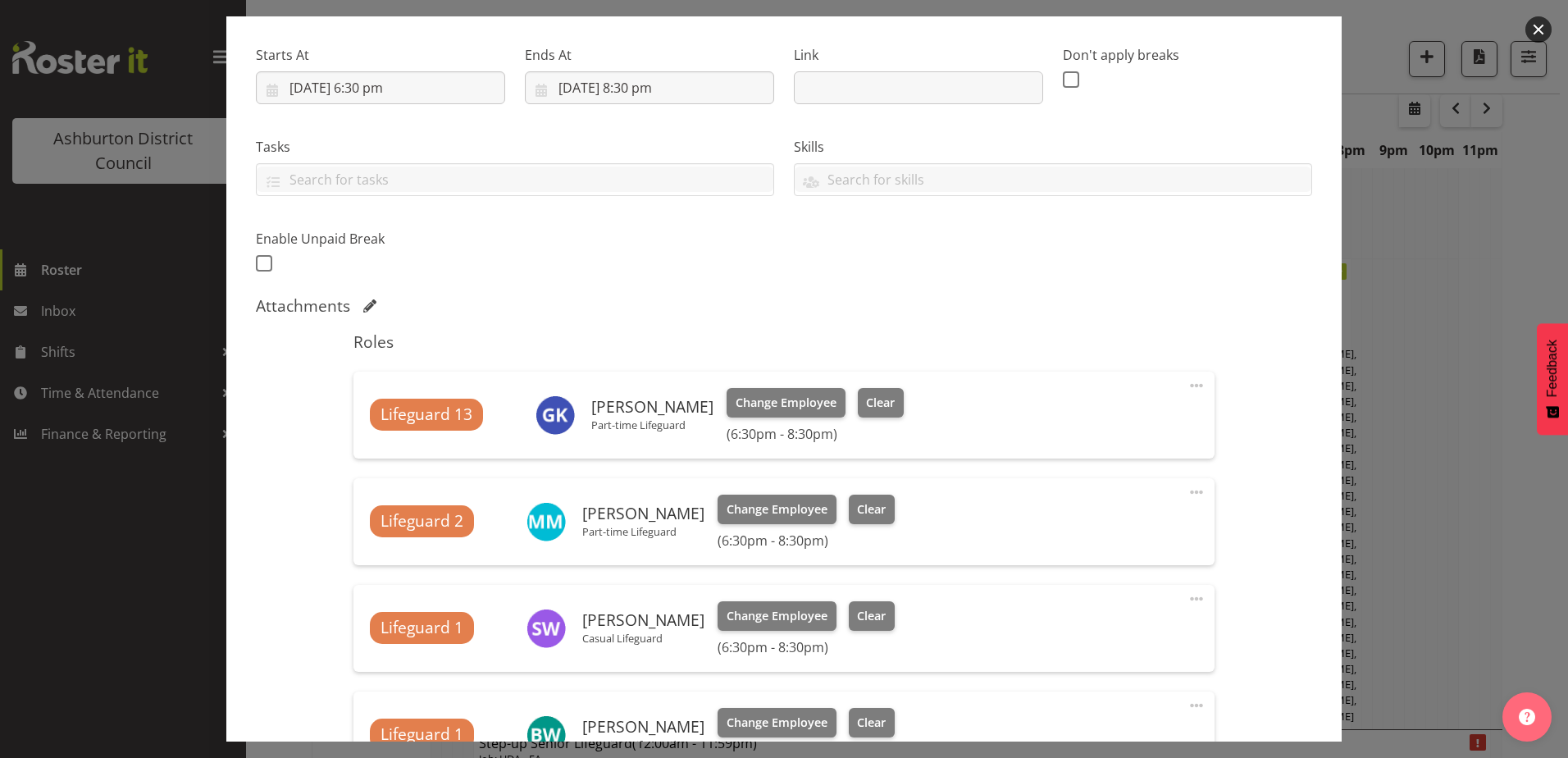
scroll to position [0, 0]
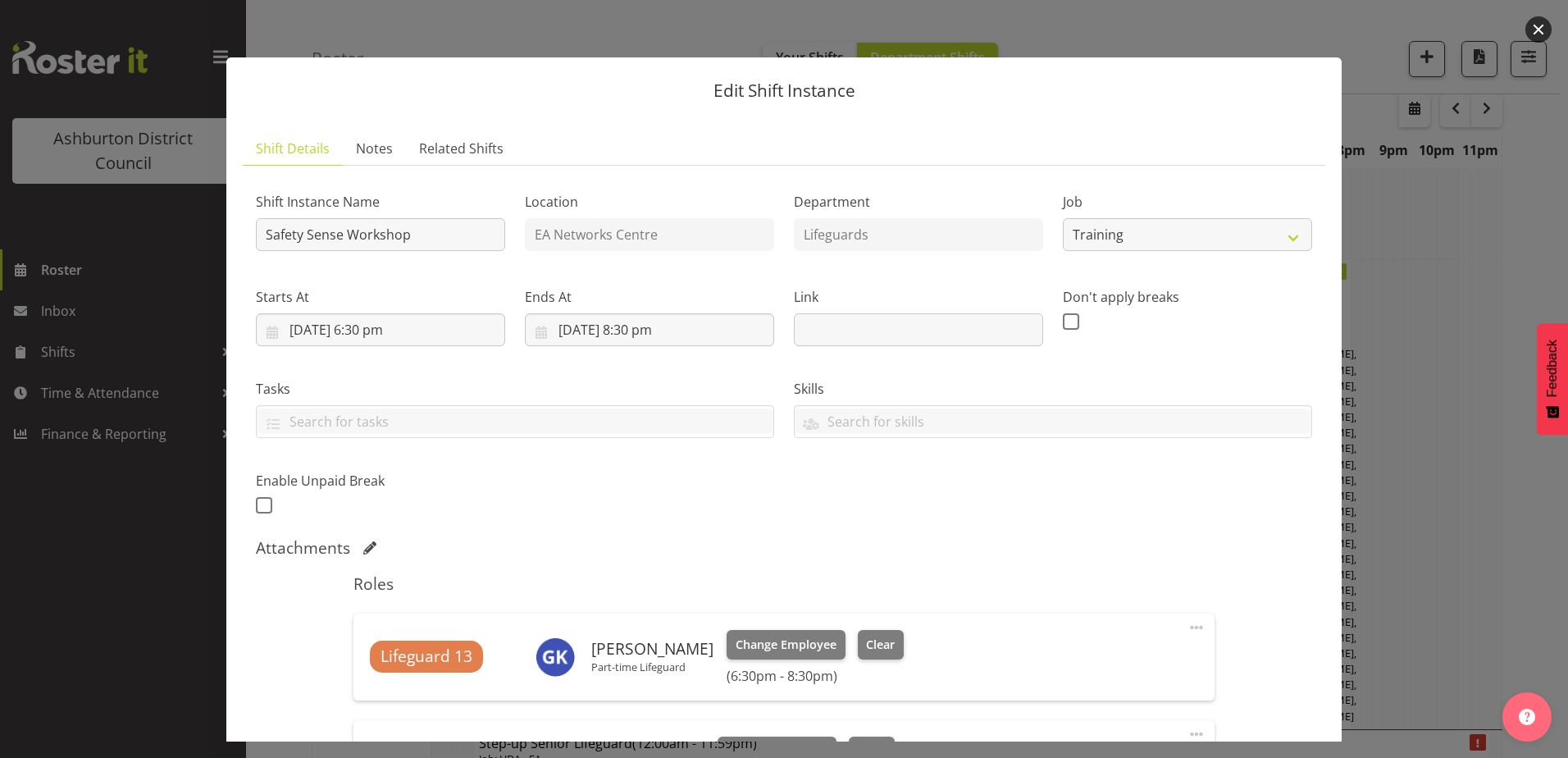
click at [1537, 28] on button "button" at bounding box center [1539, 30] width 27 height 27
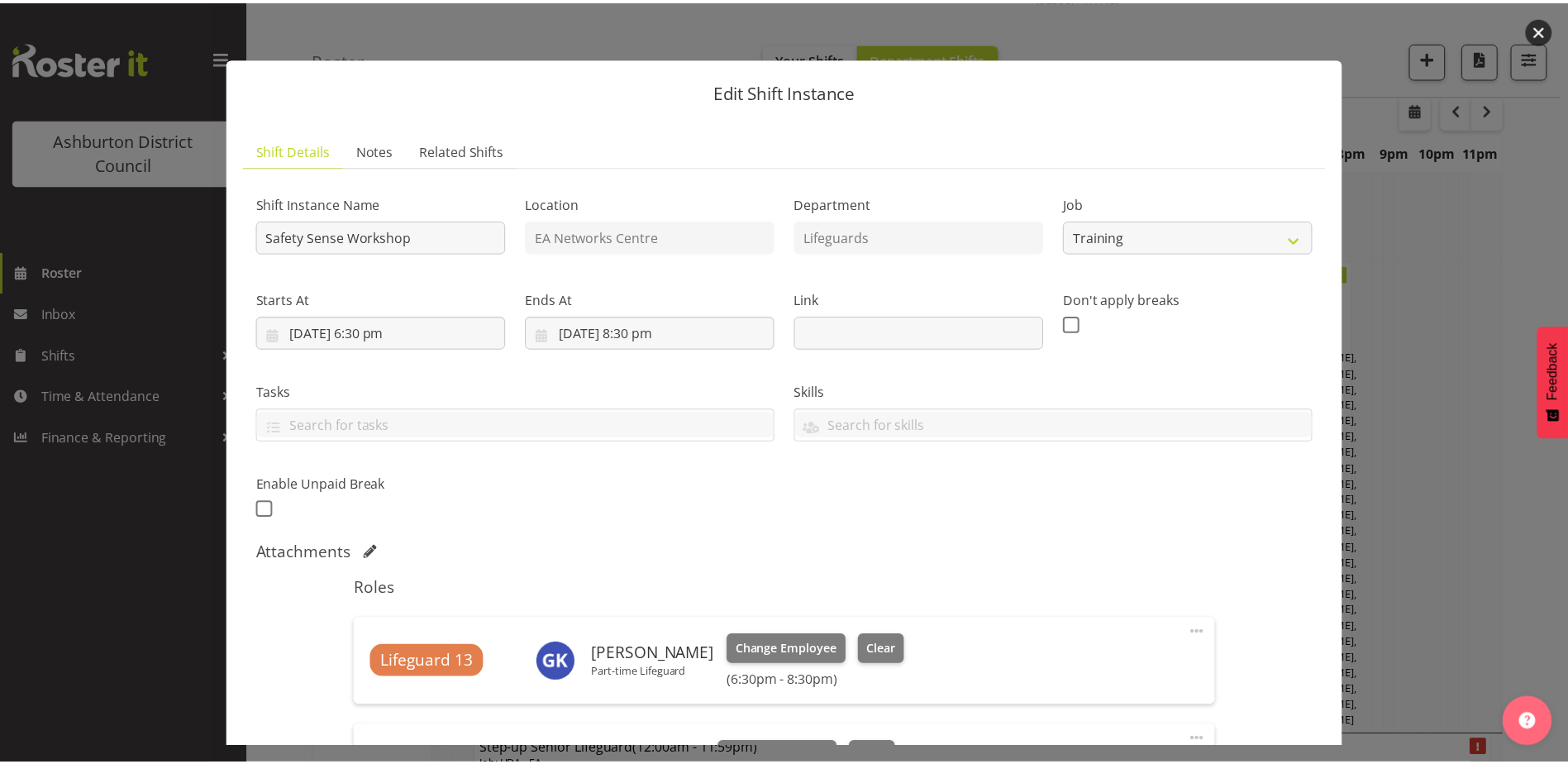
scroll to position [1571, 0]
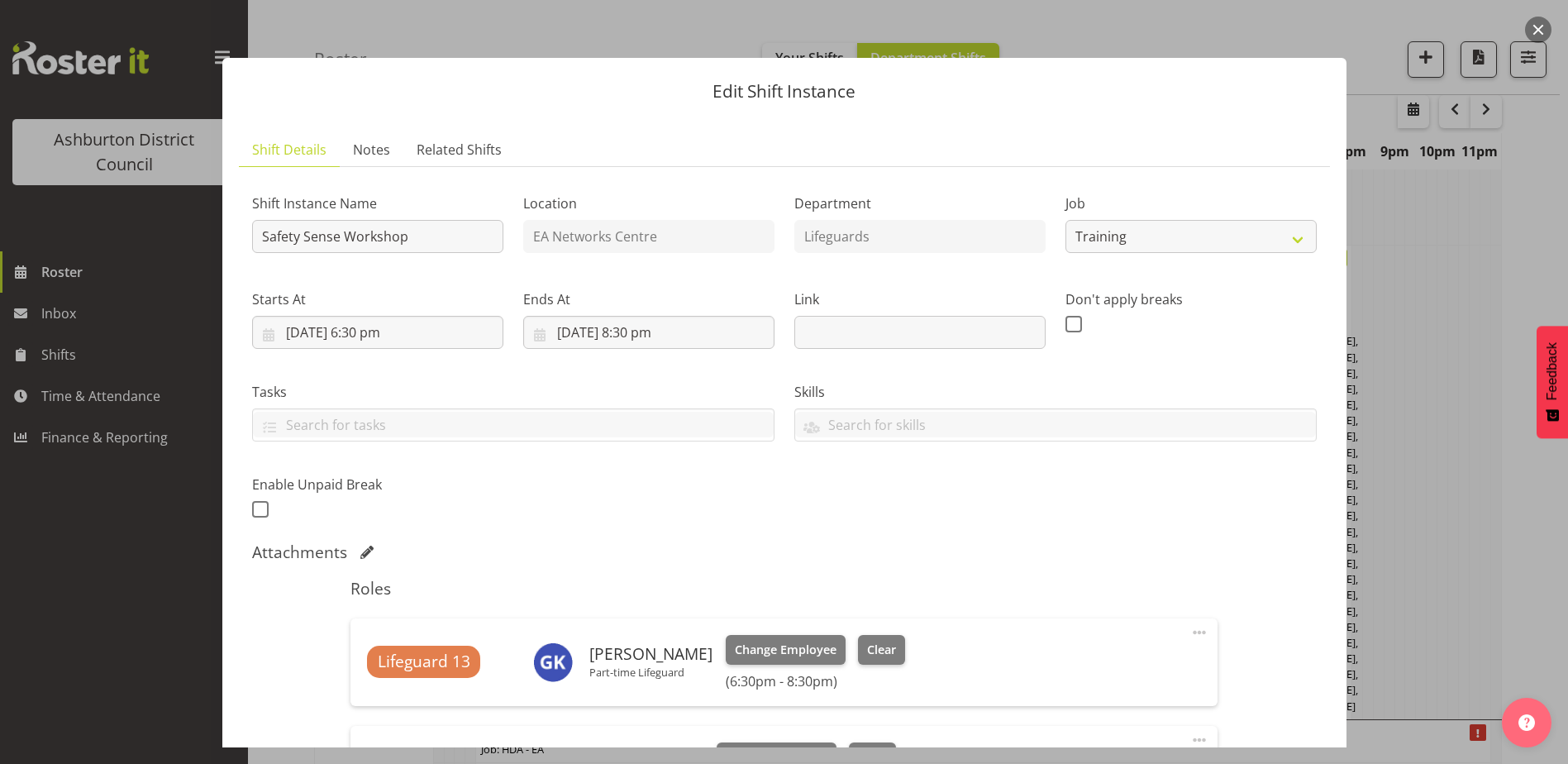
click at [1545, 28] on button "button" at bounding box center [1538, 30] width 27 height 27
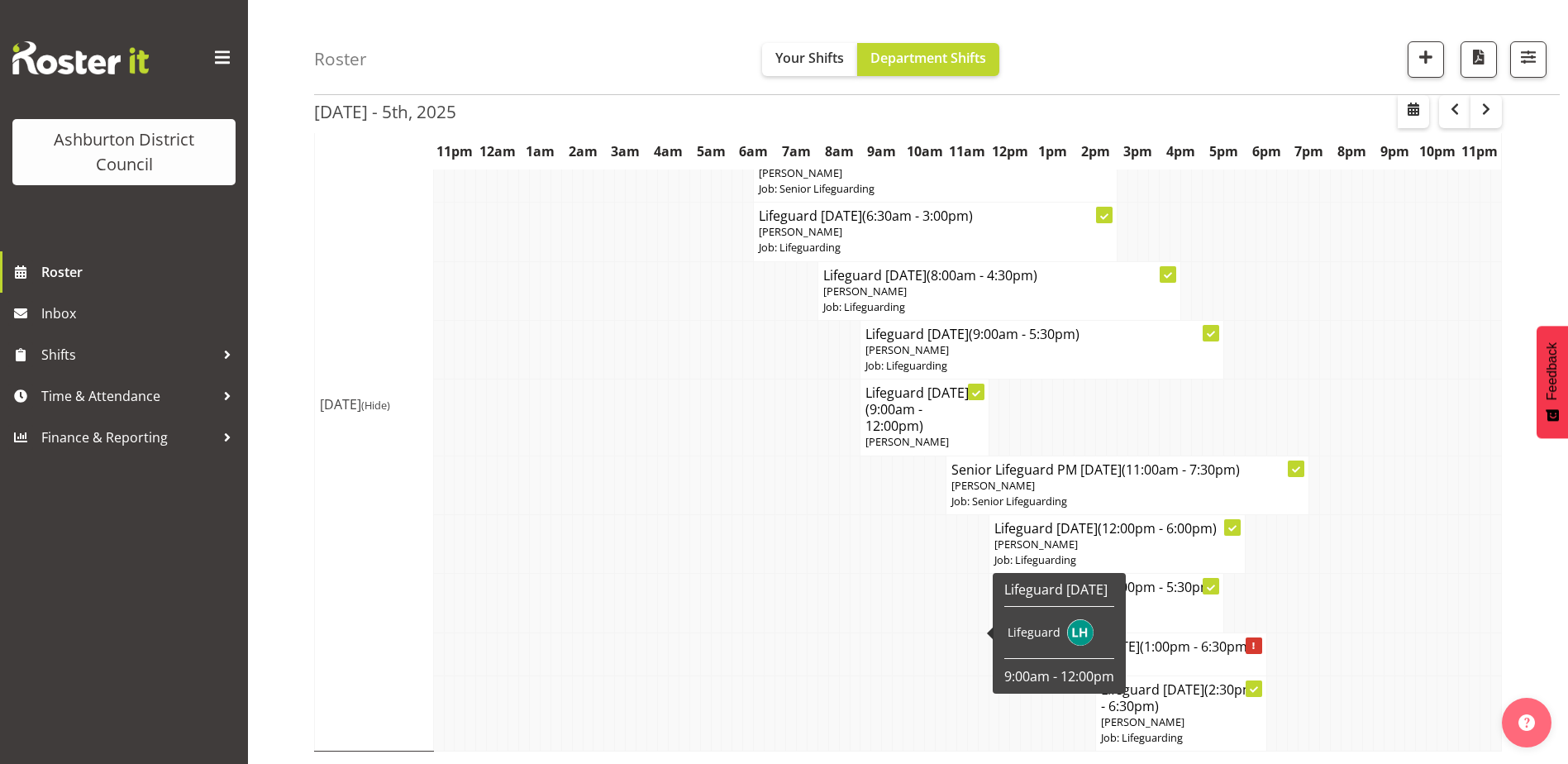
scroll to position [4604, 0]
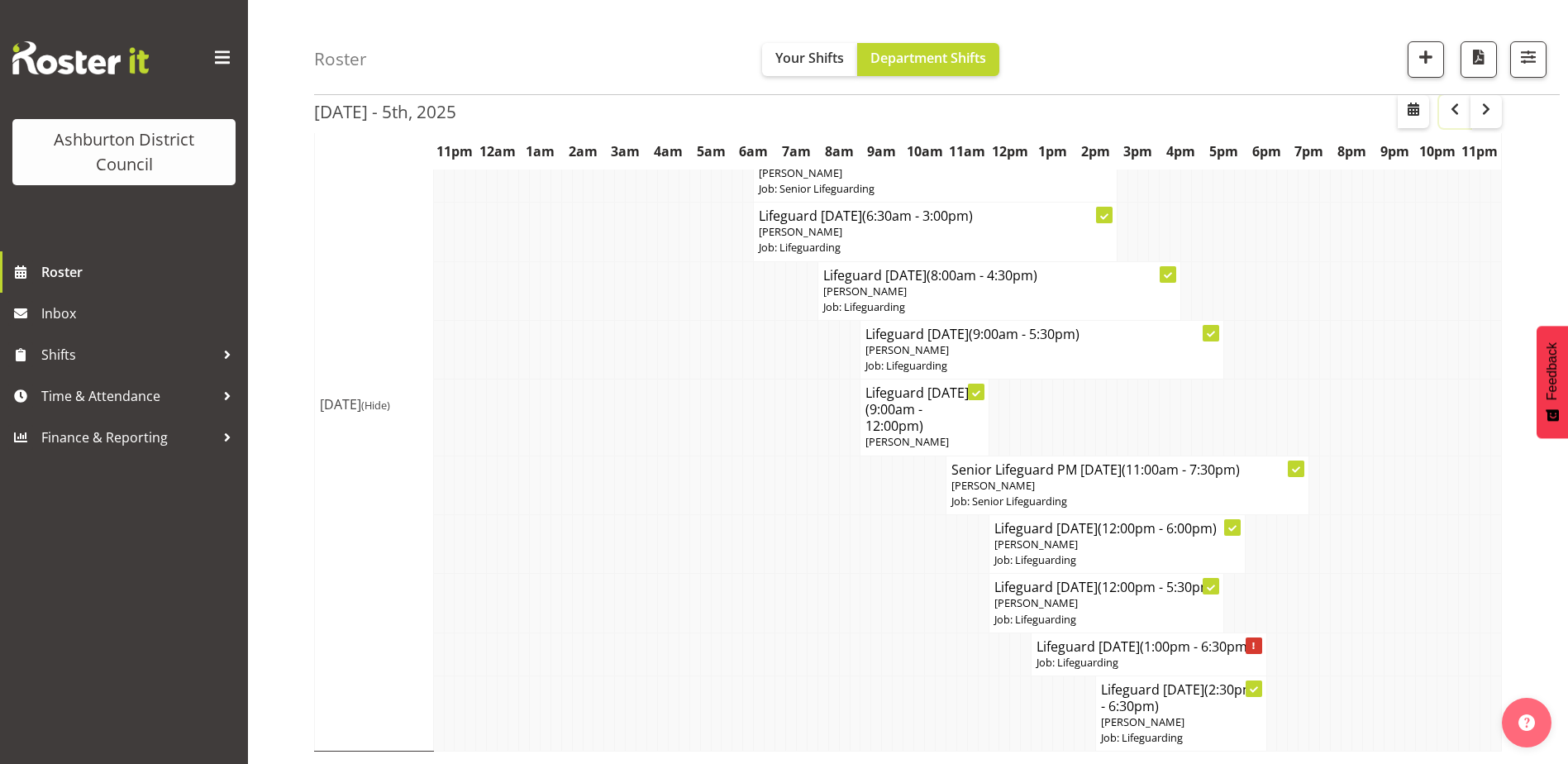
click at [1457, 110] on span "button" at bounding box center [1454, 109] width 20 height 20
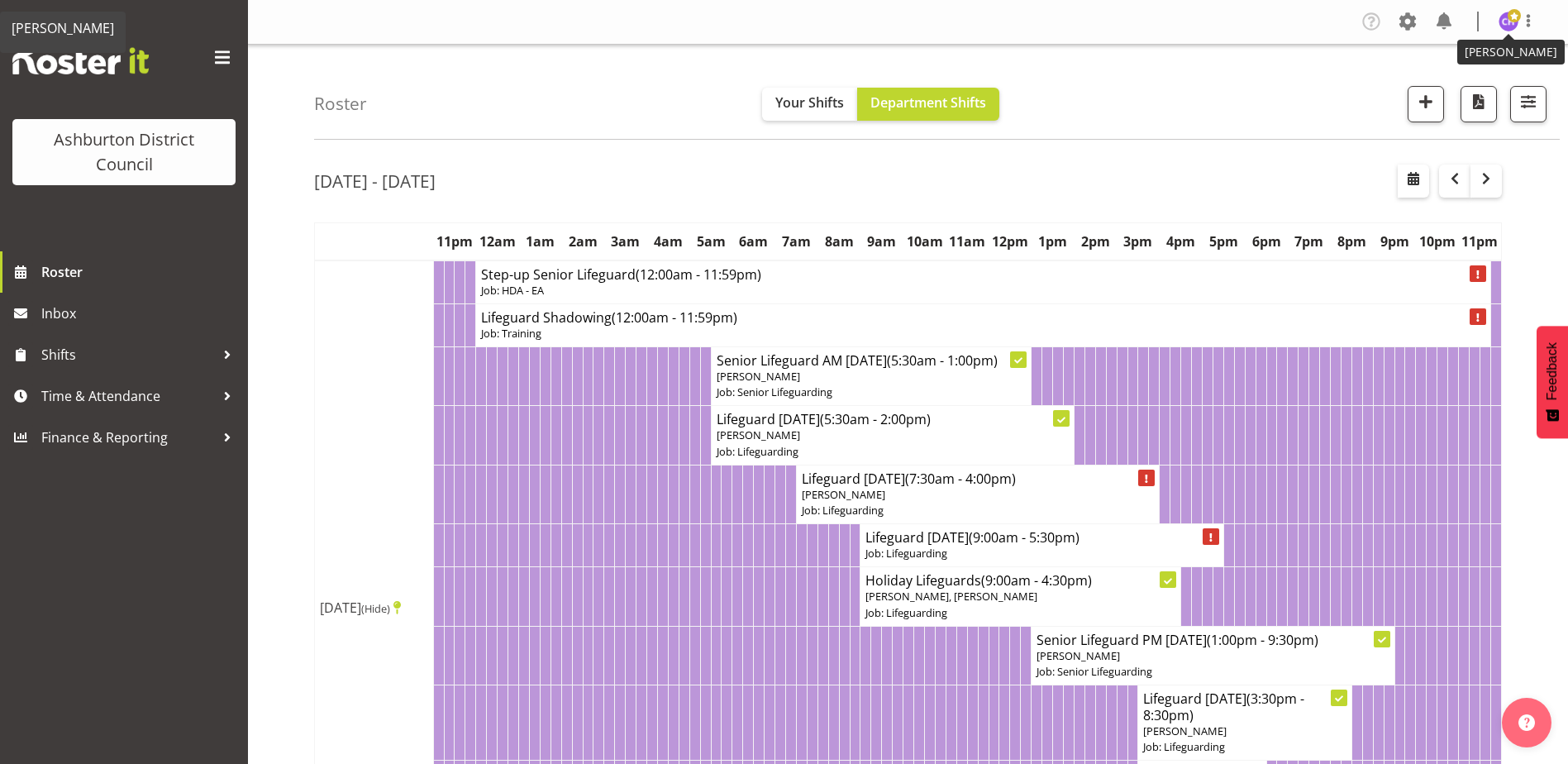
click at [1513, 22] on span at bounding box center [1514, 15] width 13 height 13
click at [1434, 88] on link "Log Out" at bounding box center [1459, 86] width 158 height 29
